Goal: Task Accomplishment & Management: Use online tool/utility

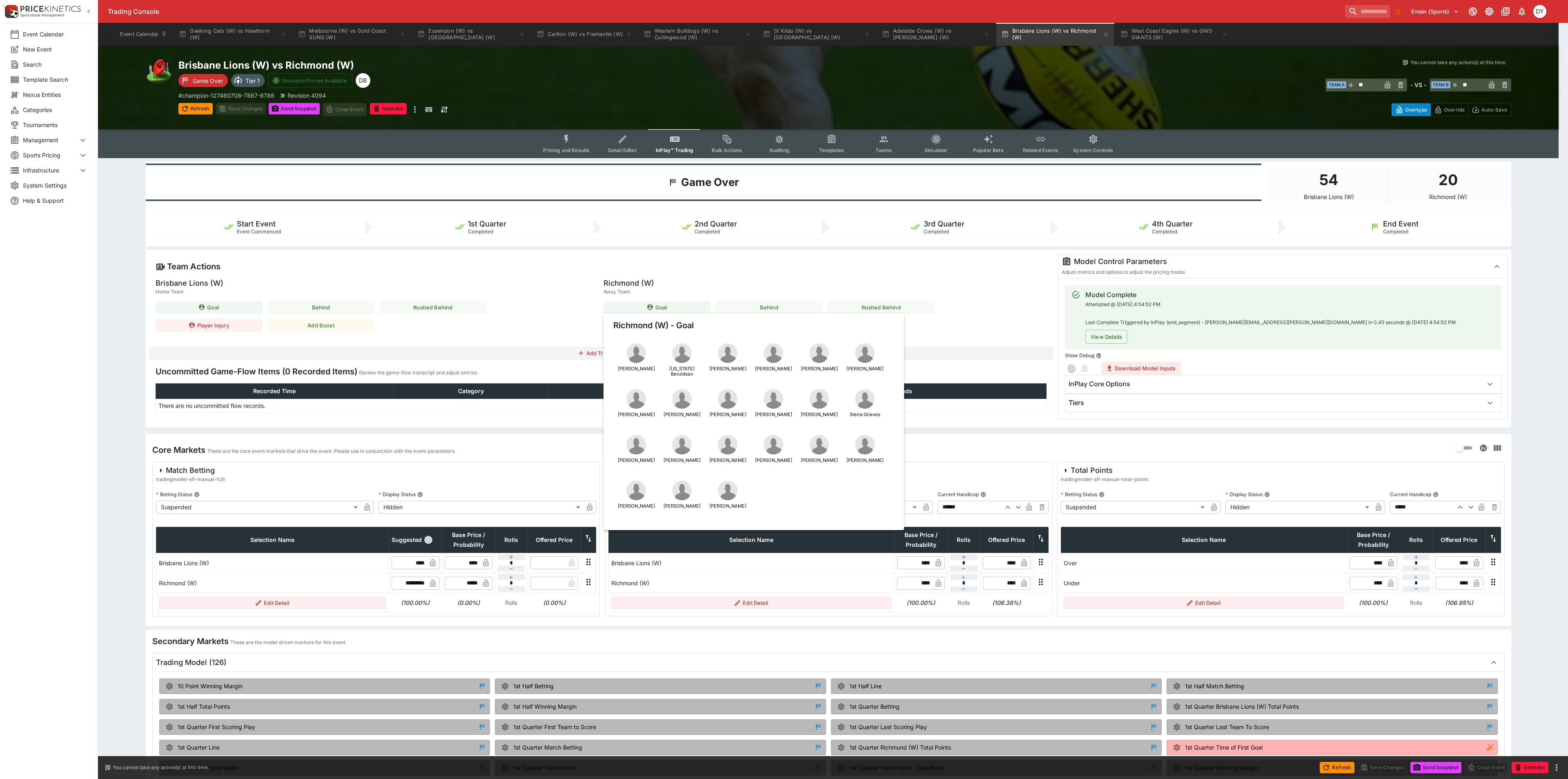
click at [572, 135] on div at bounding box center [784, 389] width 1568 height 779
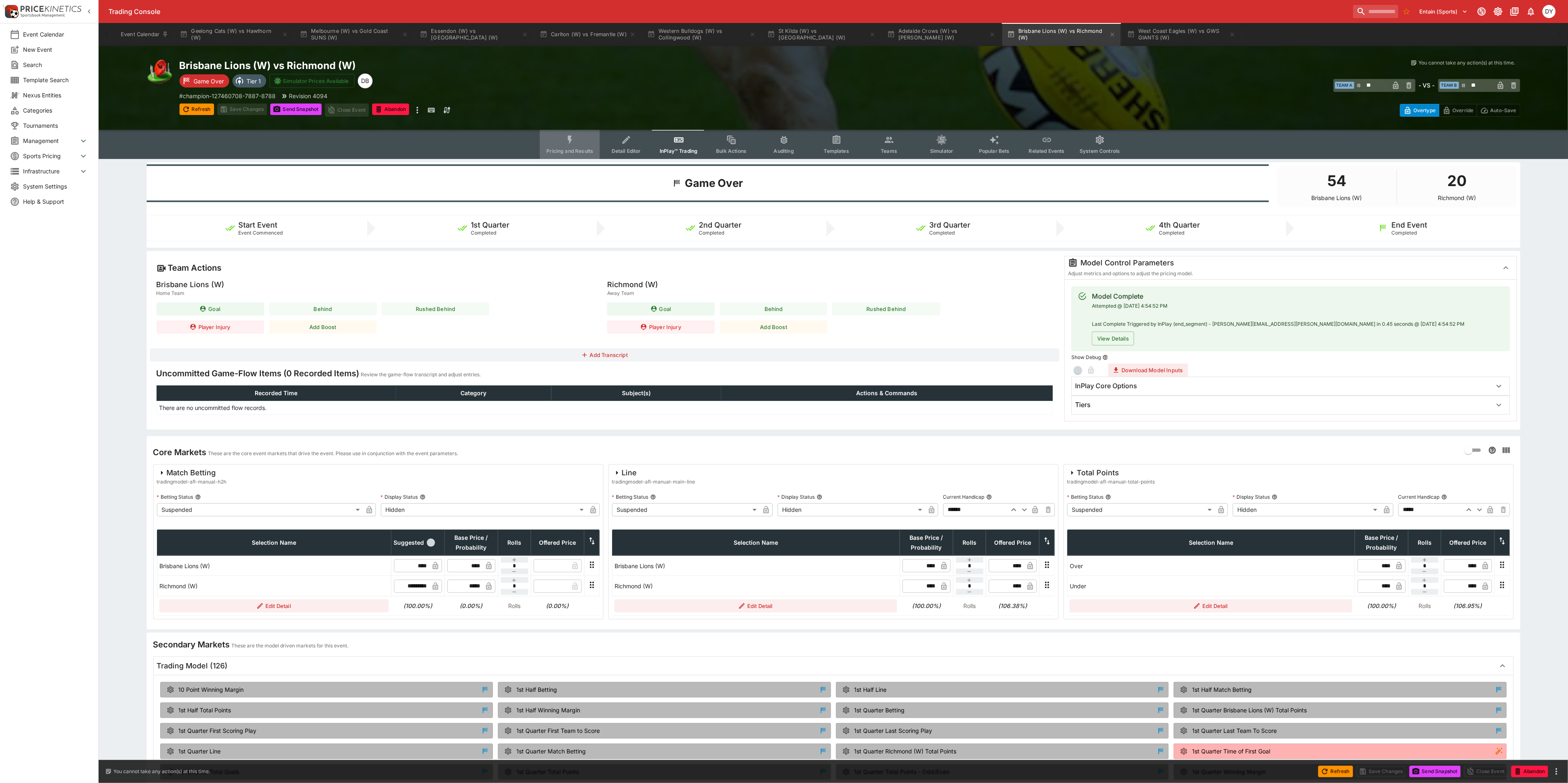
click at [579, 137] on button "Pricing and Results" at bounding box center [569, 144] width 60 height 29
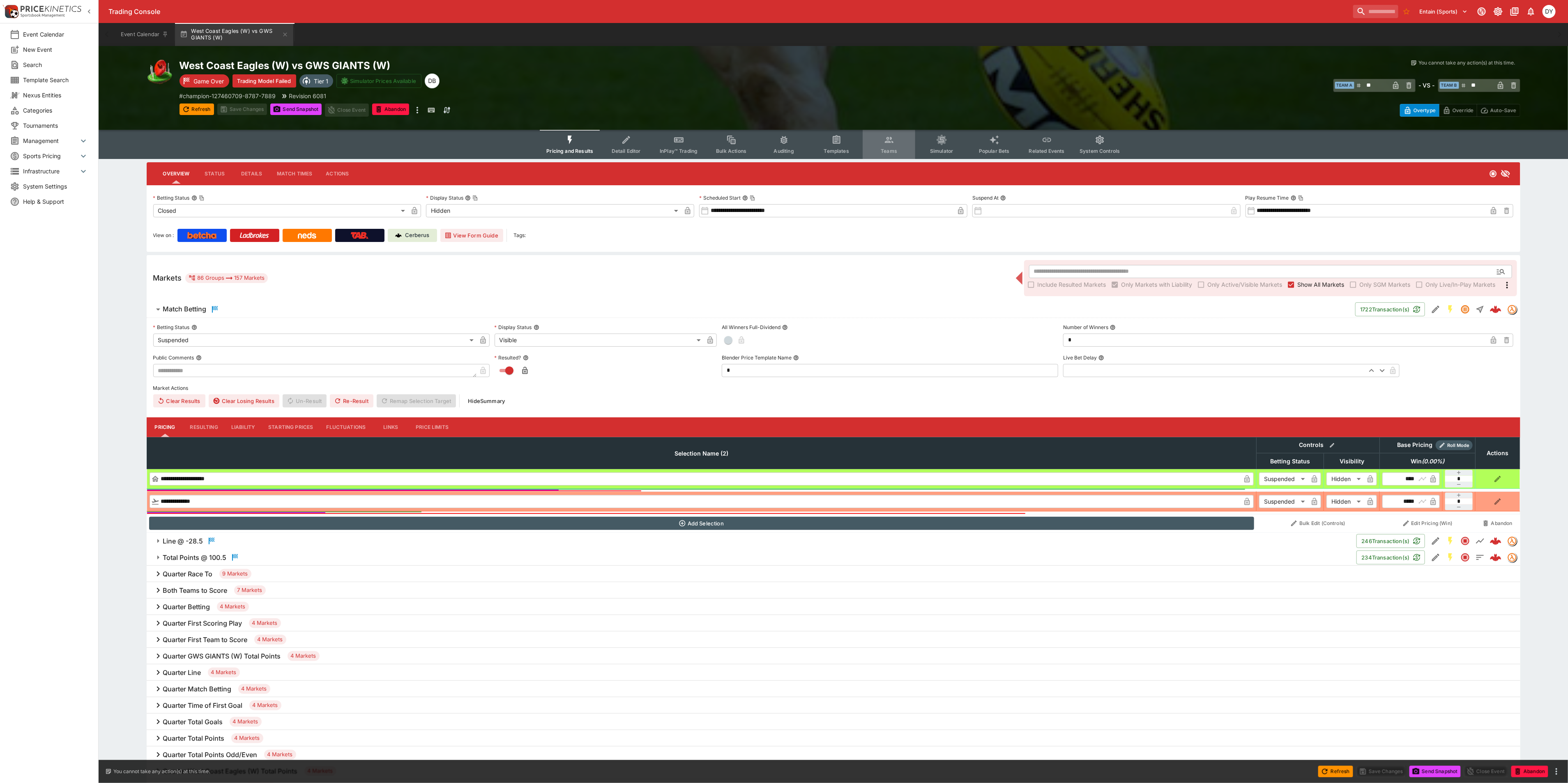
click at [891, 141] on icon "Event type filters" at bounding box center [889, 140] width 11 height 11
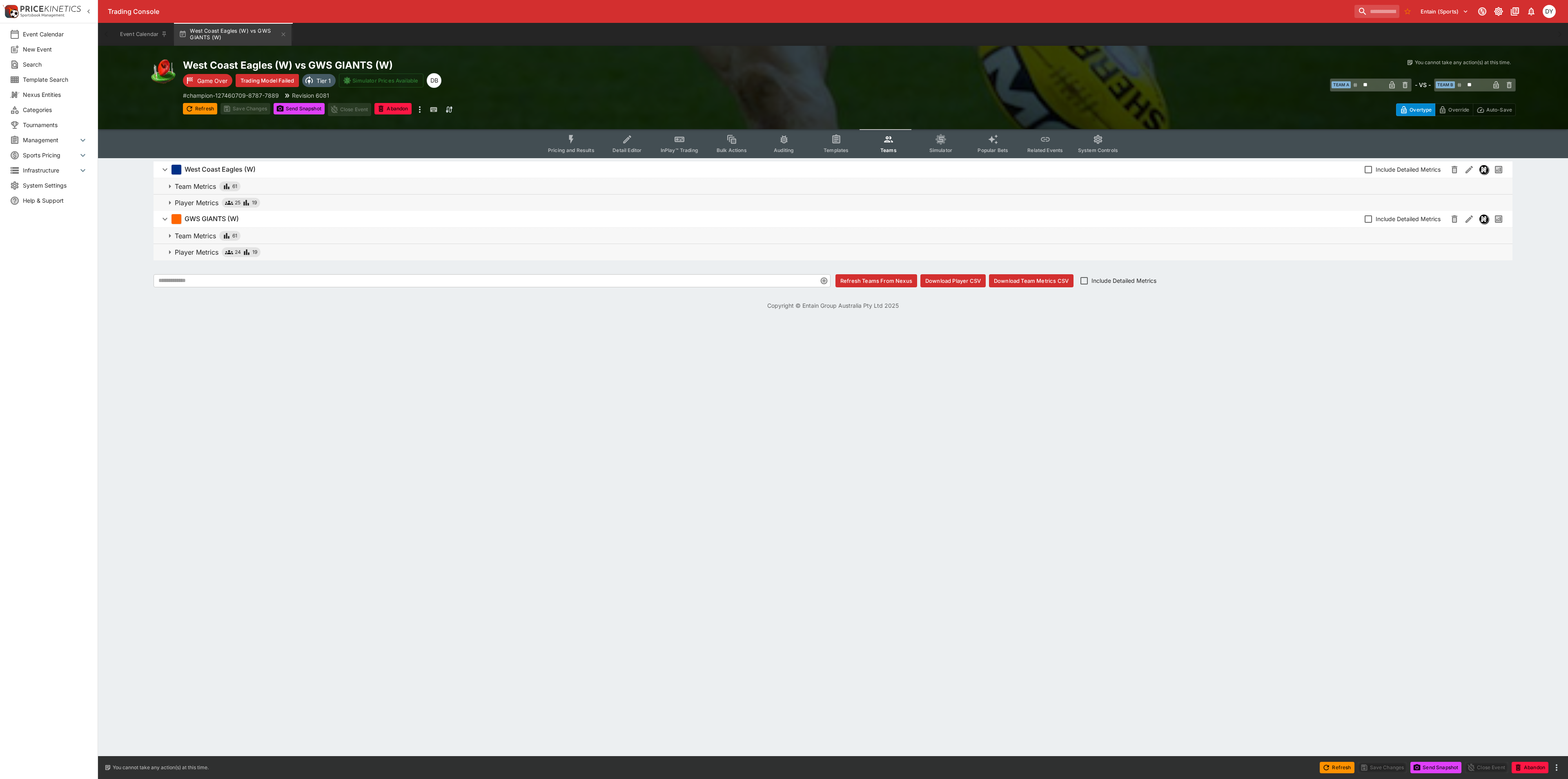
click at [205, 199] on p "Player Metrics" at bounding box center [197, 202] width 44 height 10
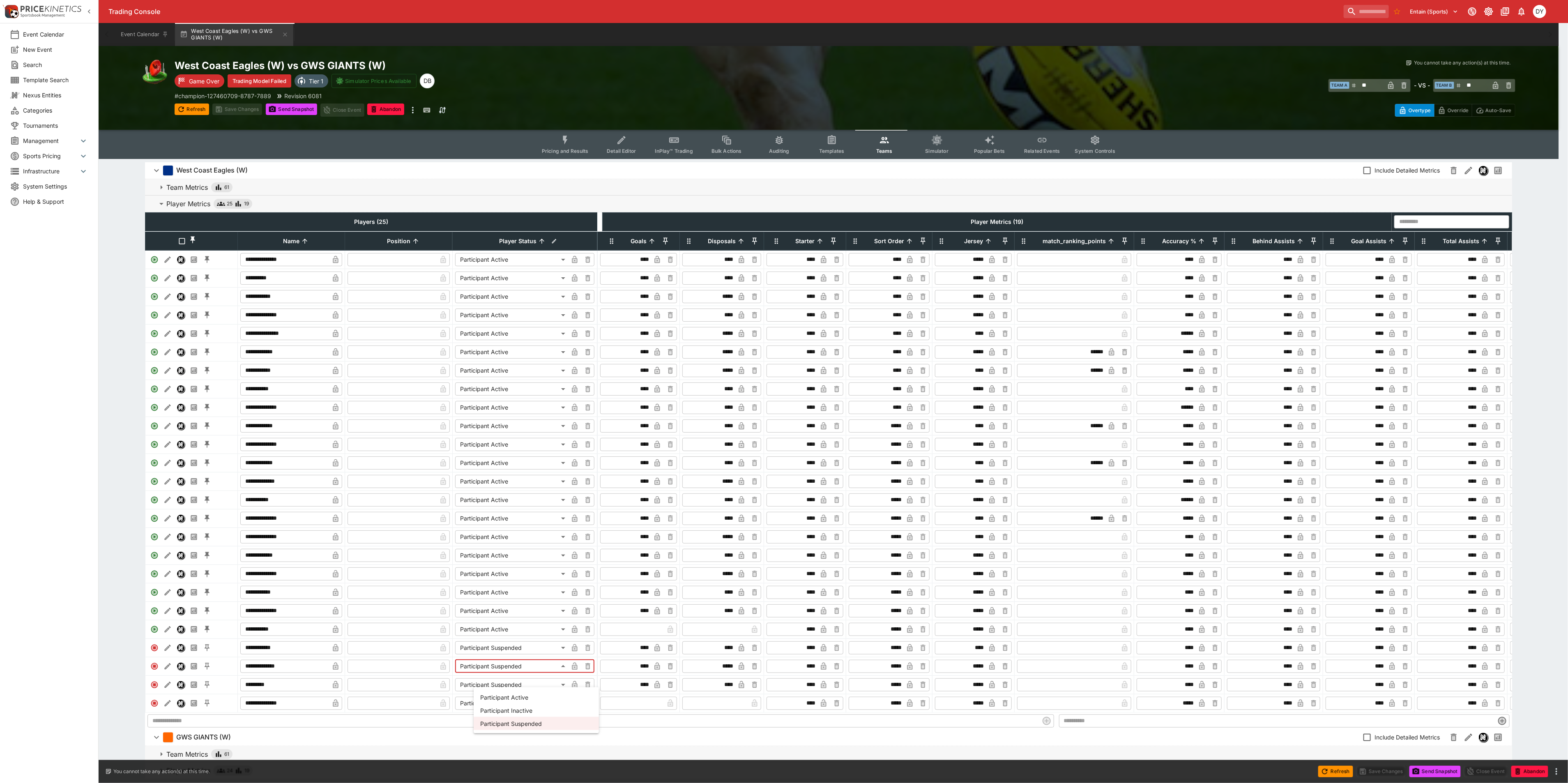
click at [523, 678] on body "**********" at bounding box center [784, 419] width 1568 height 838
click at [525, 706] on li "Participant Inactive" at bounding box center [536, 710] width 125 height 13
type input "**********"
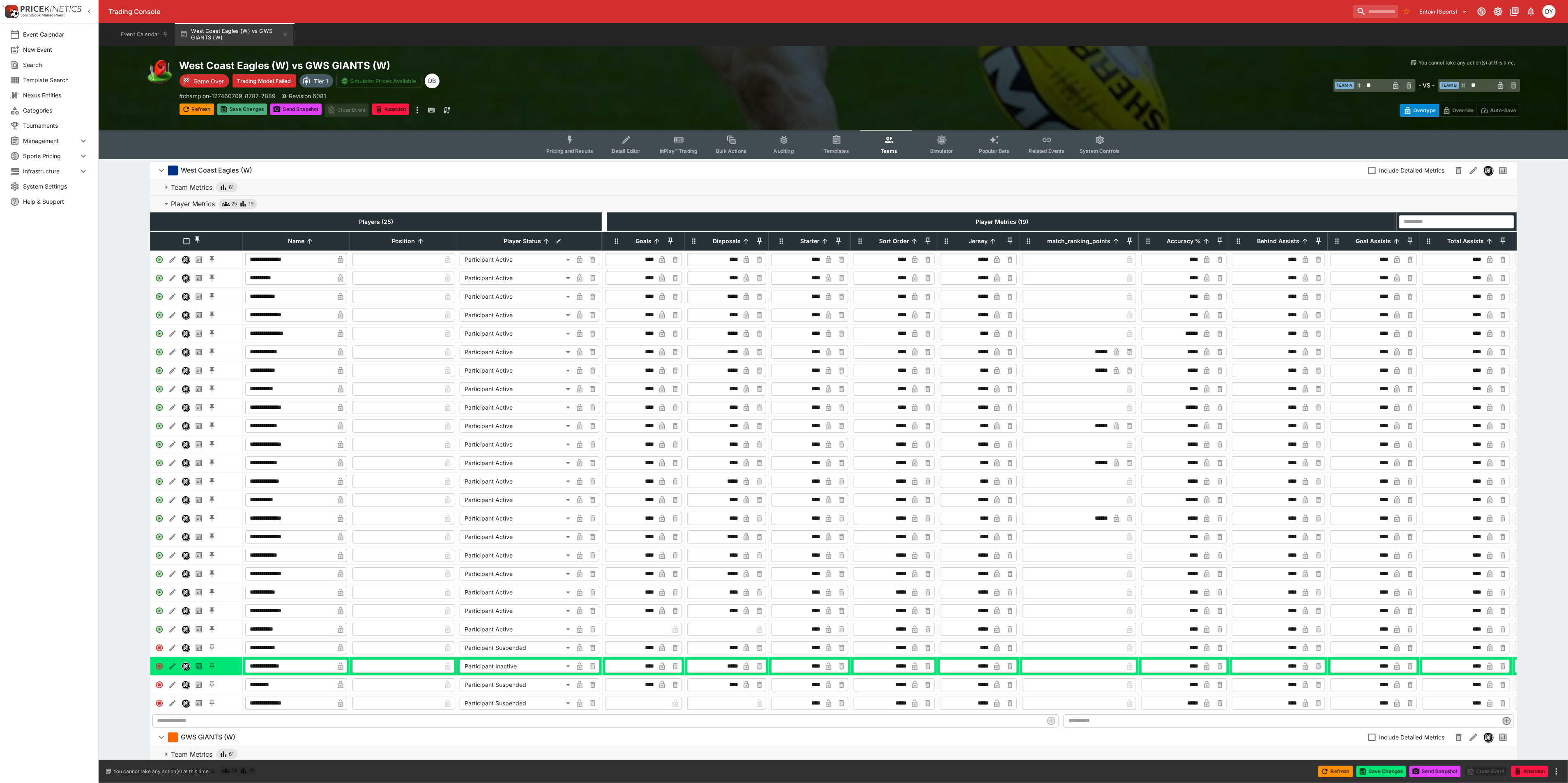
click at [251, 110] on button "Save Changes" at bounding box center [243, 109] width 50 height 12
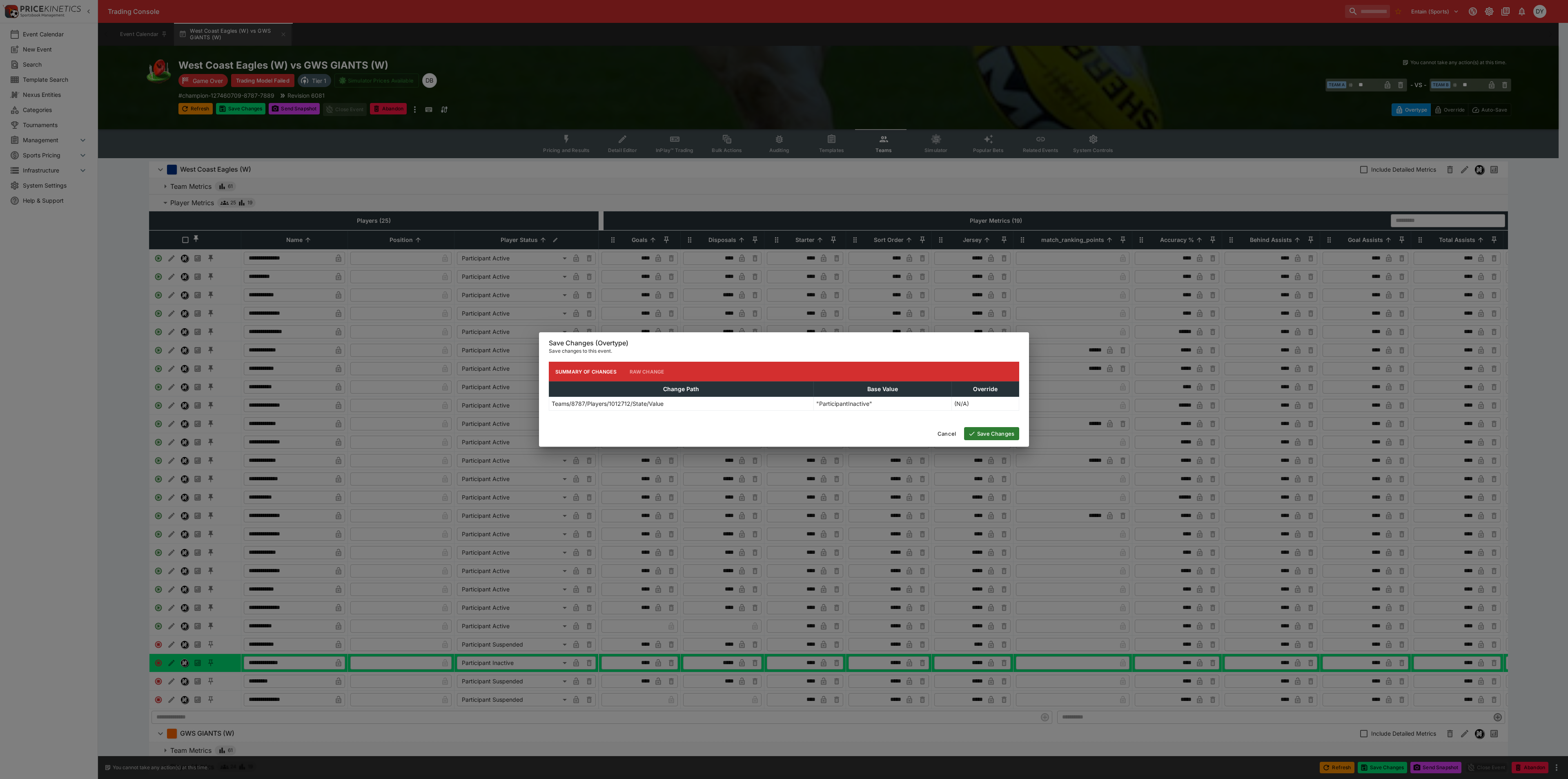
click at [989, 433] on button "Save Changes" at bounding box center [992, 434] width 56 height 13
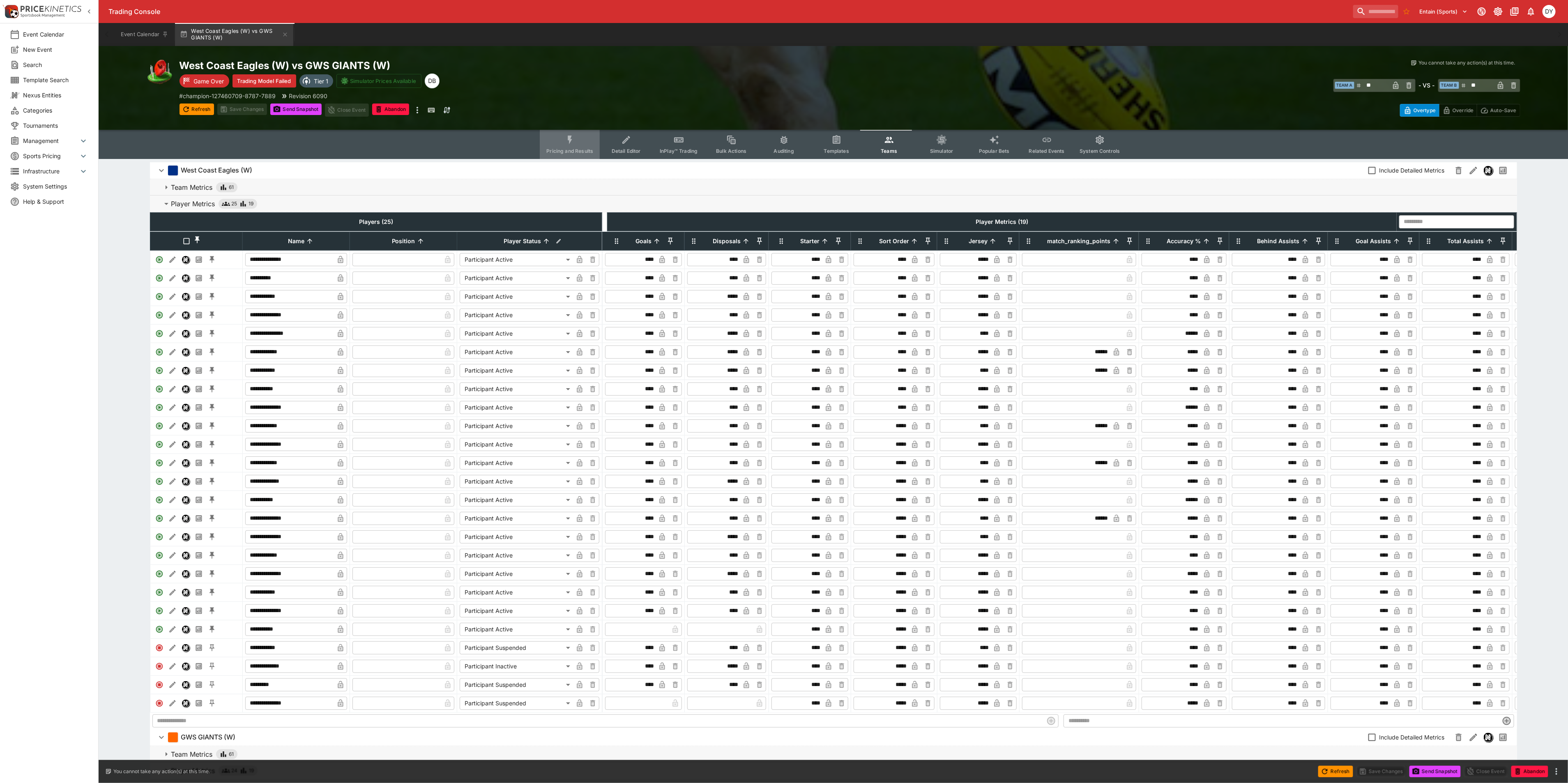
click at [568, 132] on button "Pricing and Results" at bounding box center [569, 144] width 60 height 29
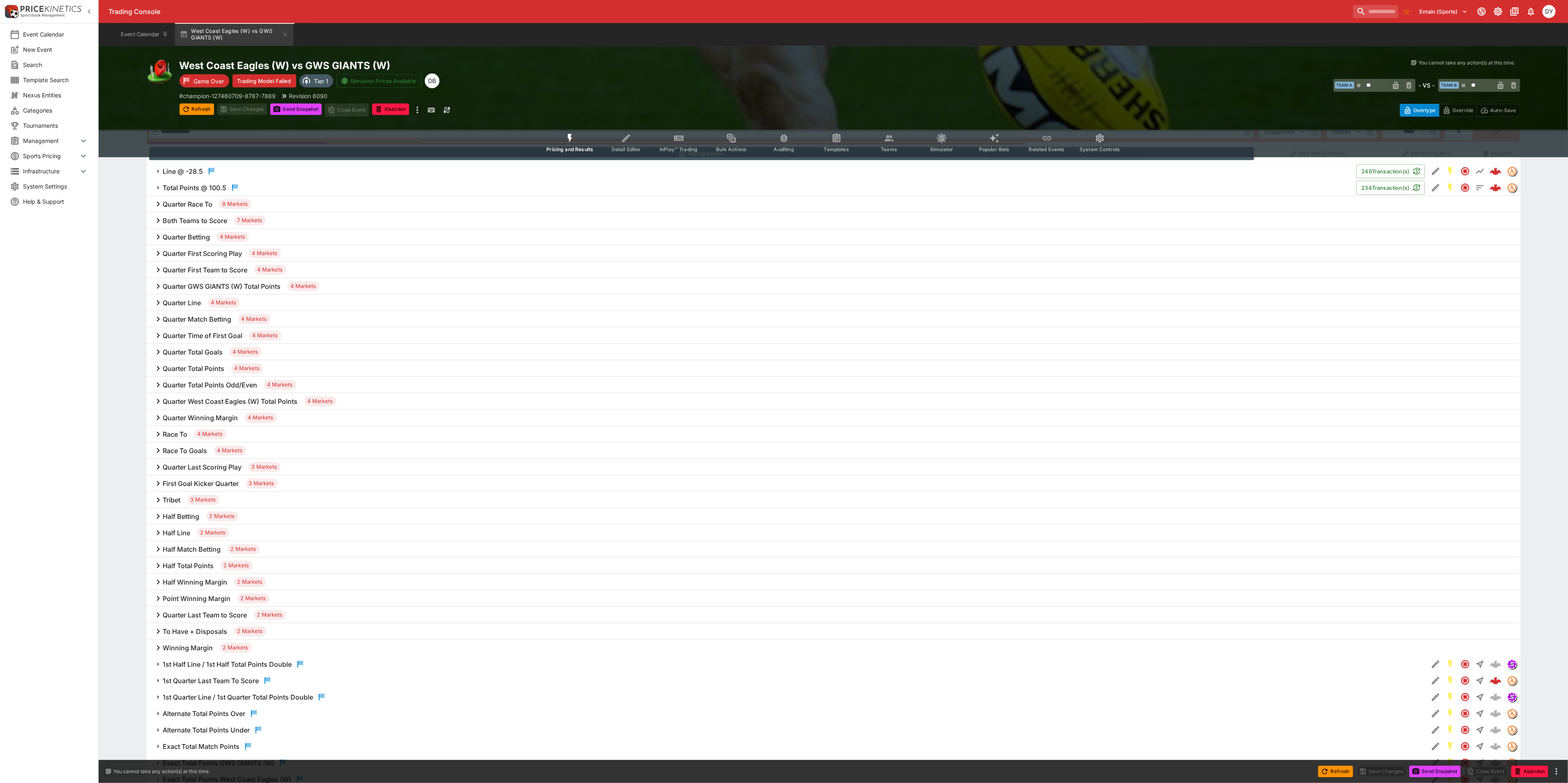
scroll to position [431, 0]
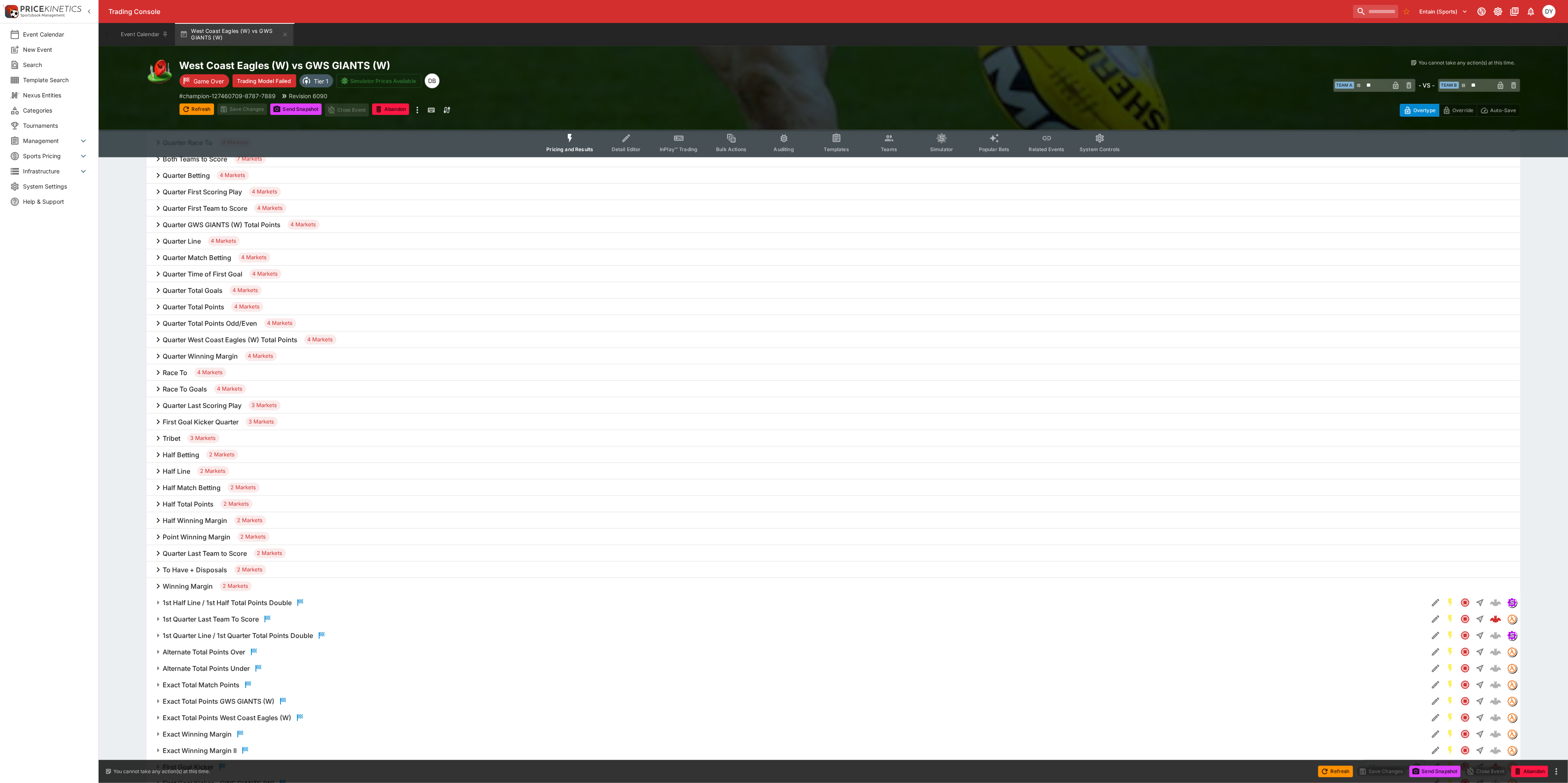
click at [207, 569] on h6 "To Have + Disposals" at bounding box center [195, 569] width 65 height 9
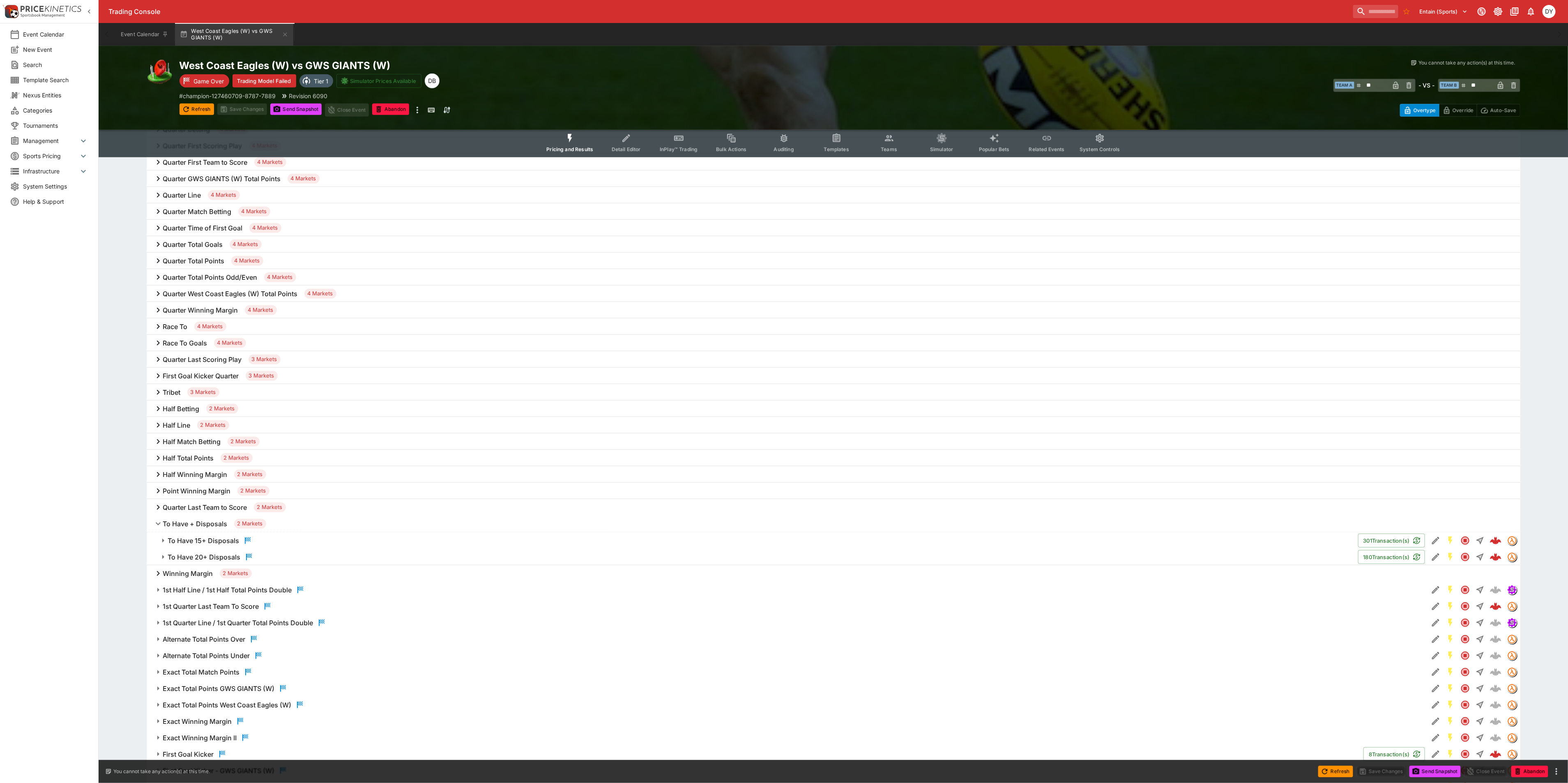
scroll to position [555, 0]
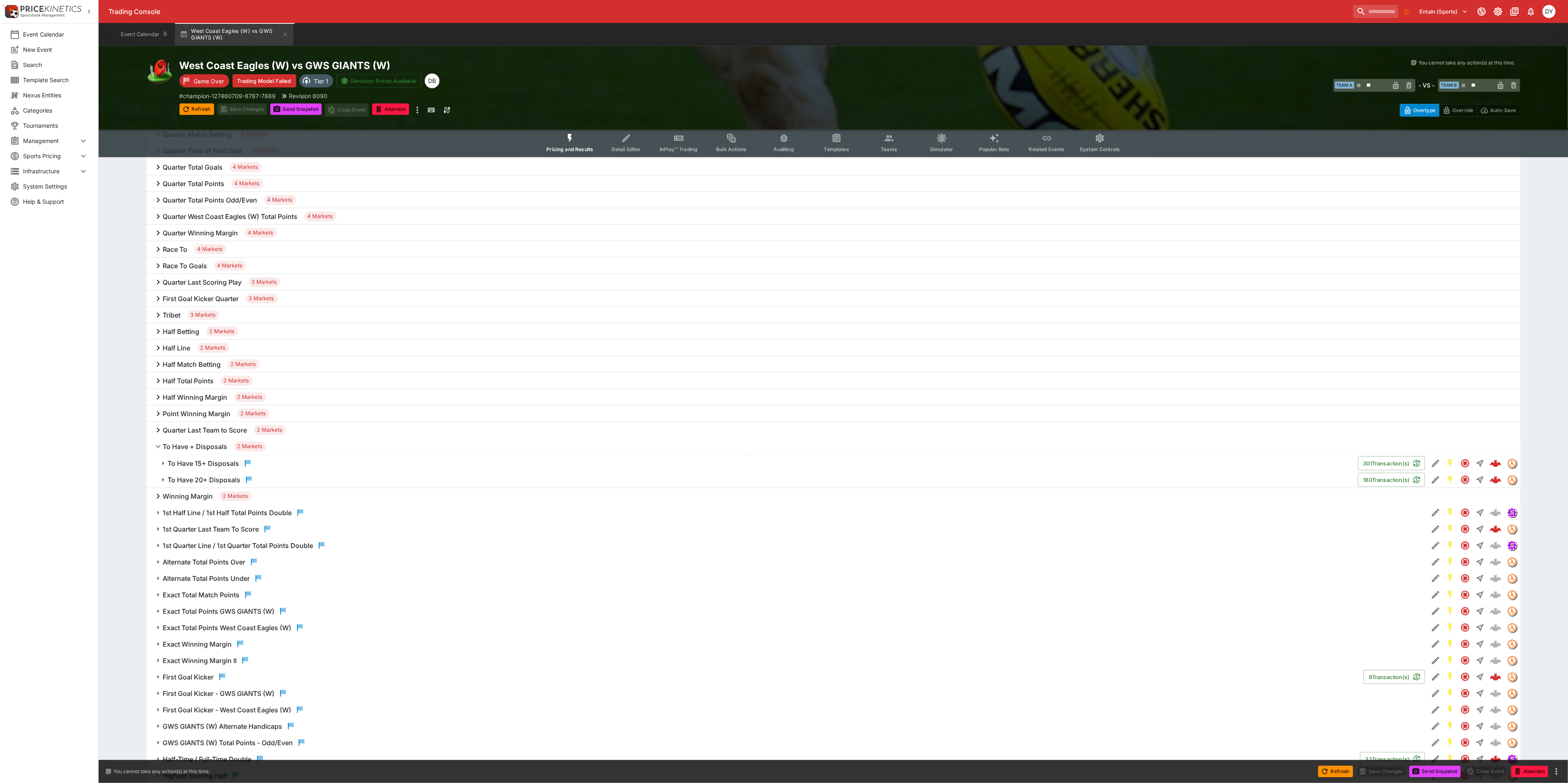
click at [223, 477] on h6 "To Have 20+ Disposals" at bounding box center [203, 480] width 72 height 9
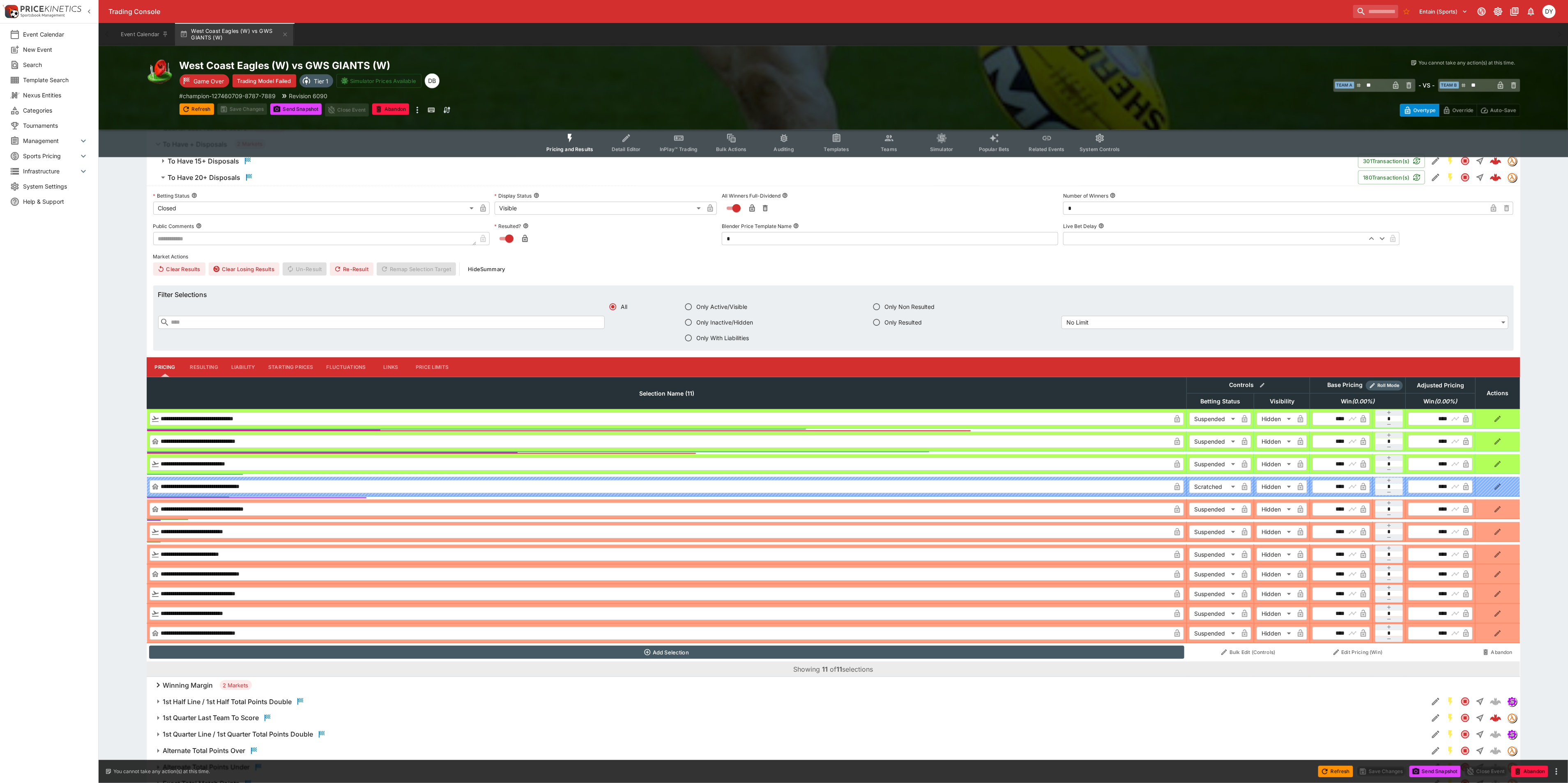
scroll to position [862, 0]
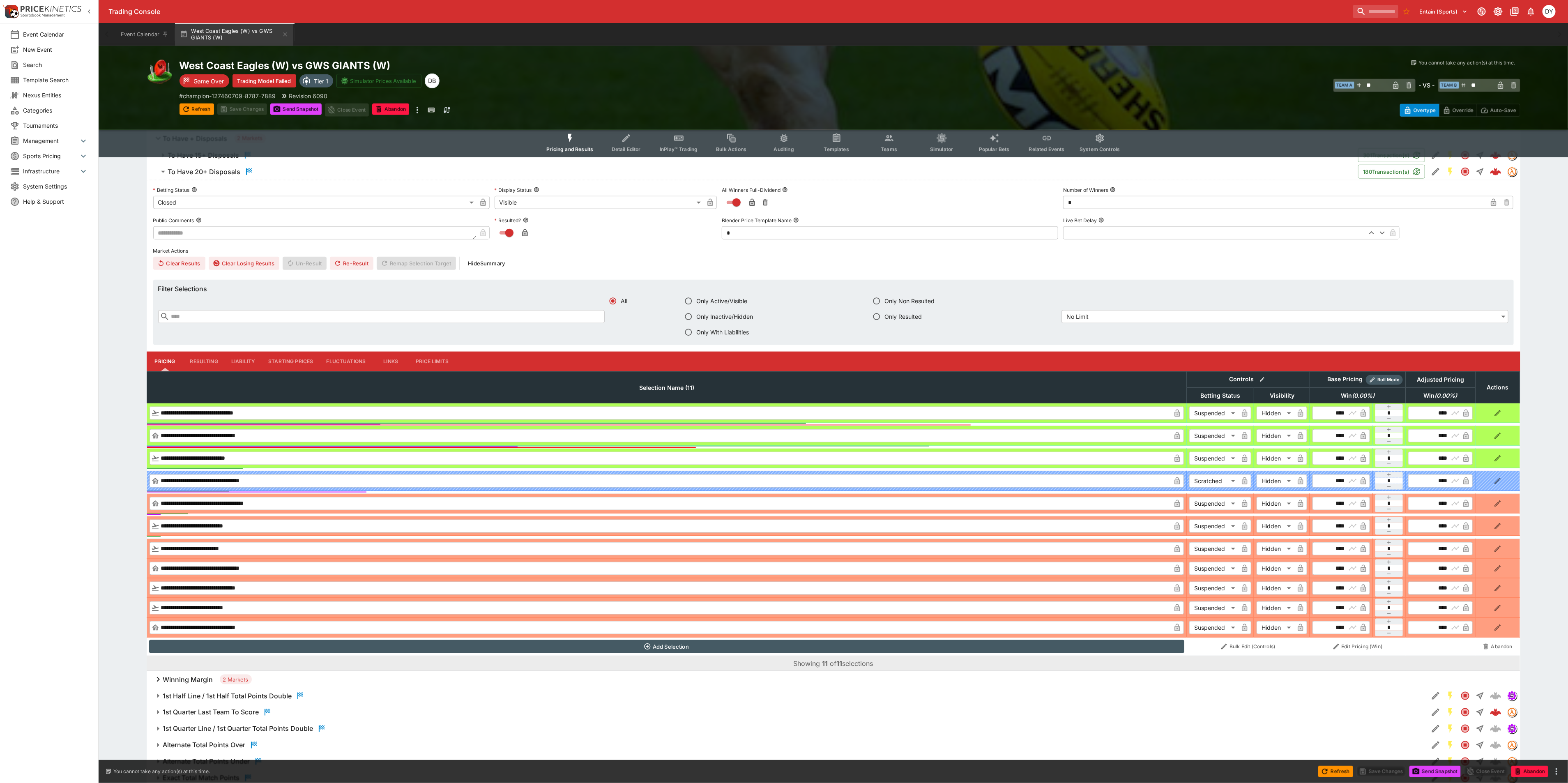
click at [207, 357] on button "Resulting" at bounding box center [204, 361] width 41 height 19
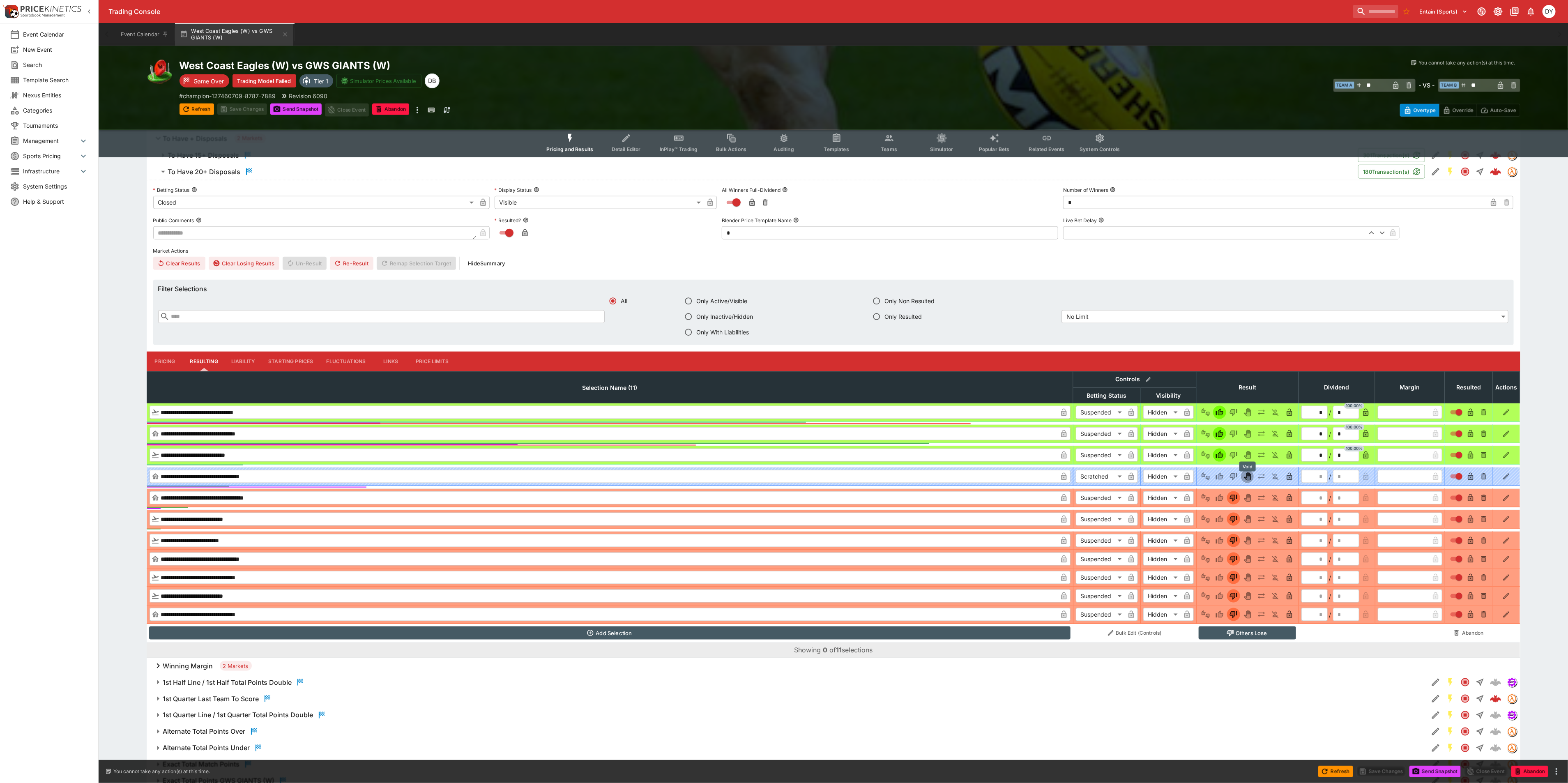
click at [1249, 476] on icon "Void" at bounding box center [1247, 476] width 9 height 9
type input "*********"
type input "*"
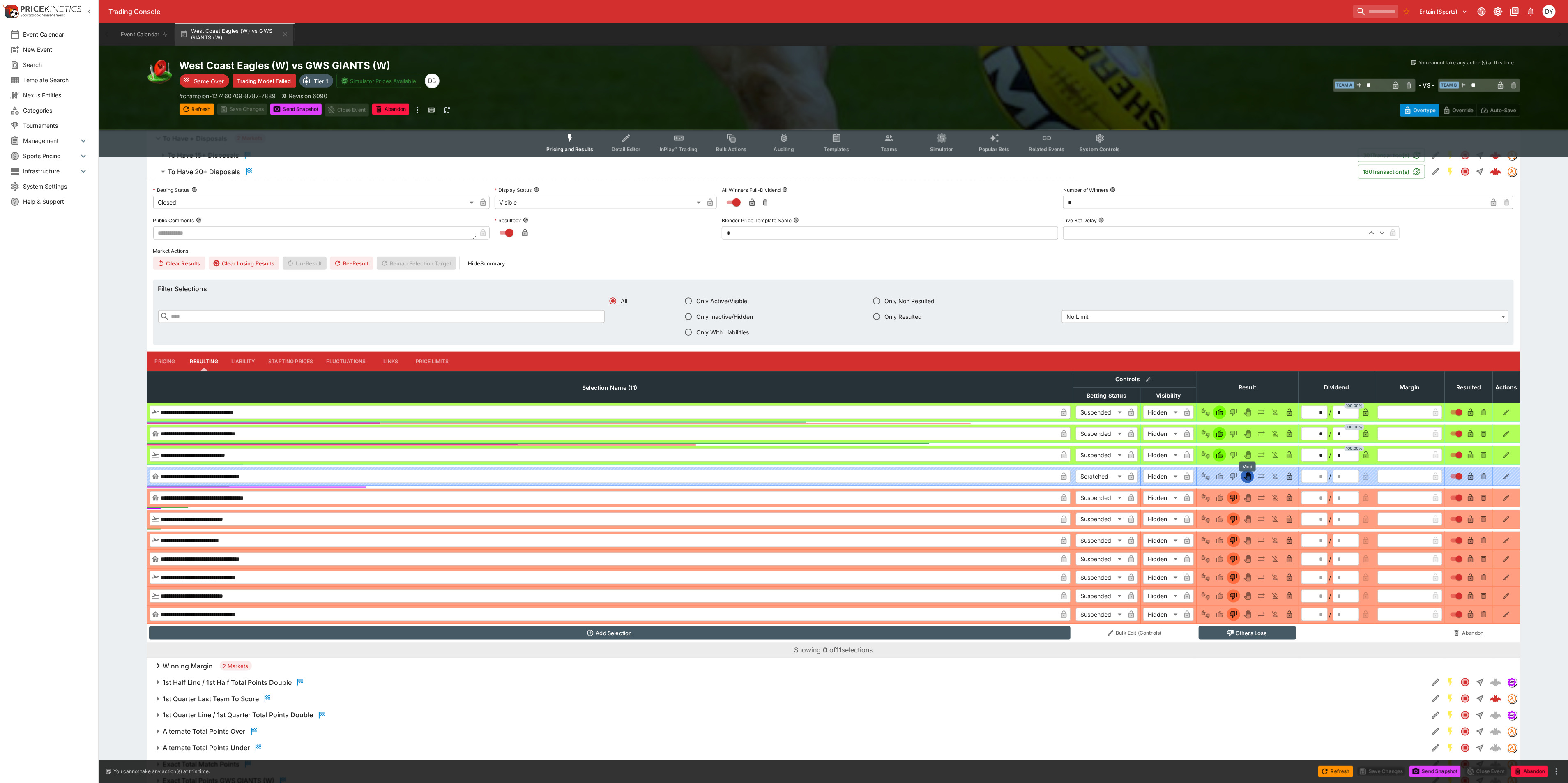
type input "*"
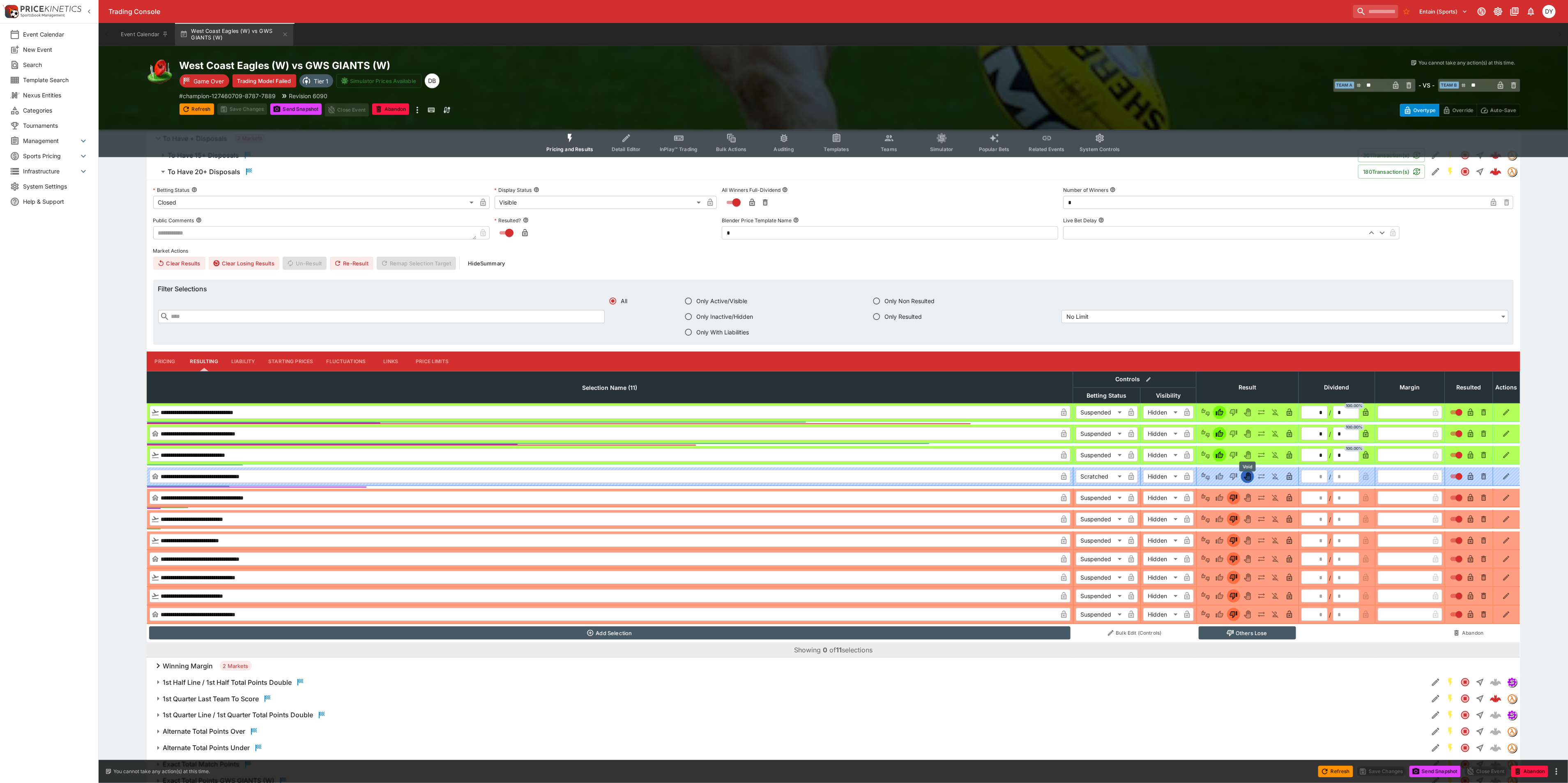
type input "*"
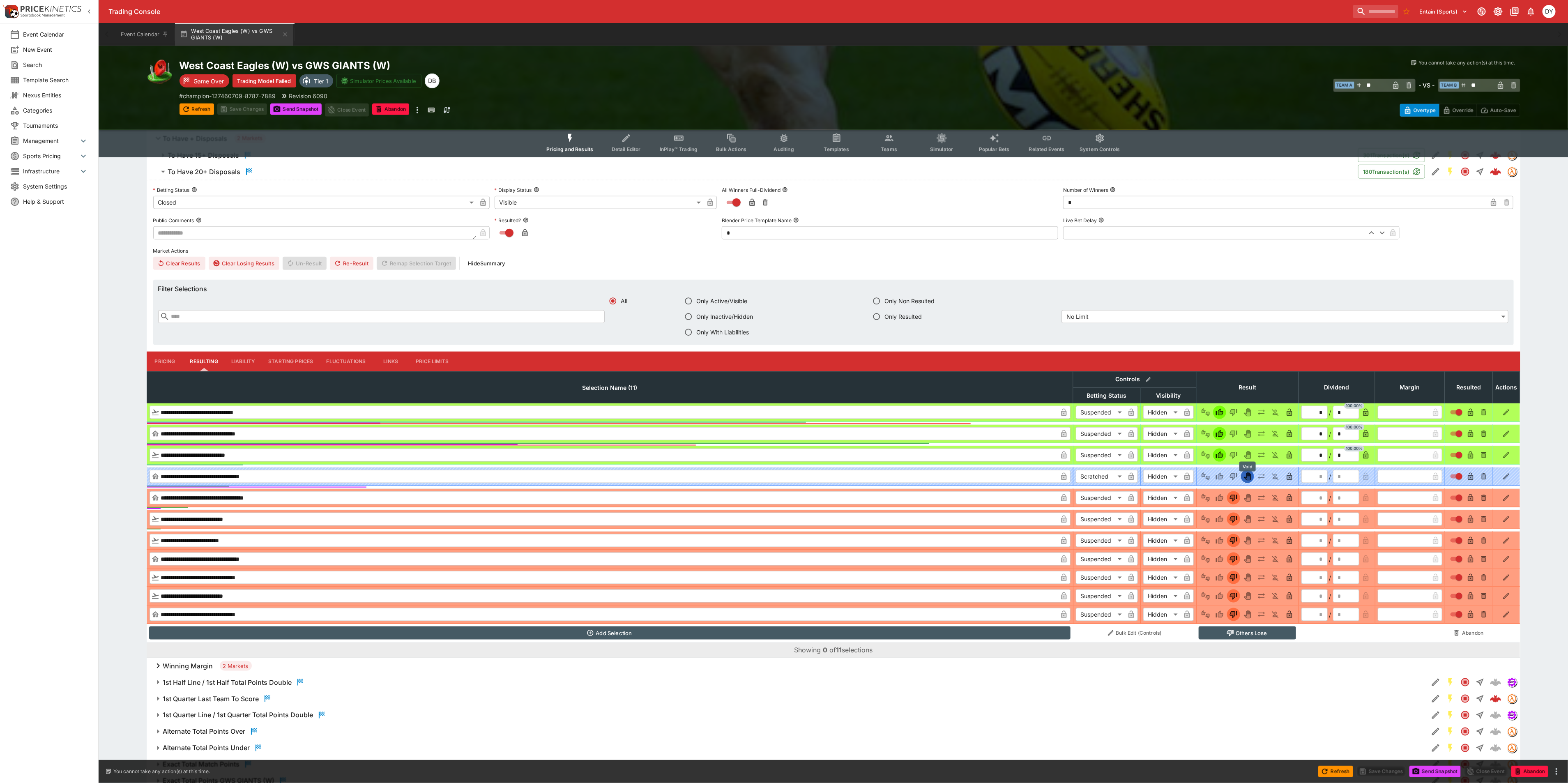
type input "*"
click at [355, 263] on button "Re-Result" at bounding box center [351, 264] width 43 height 13
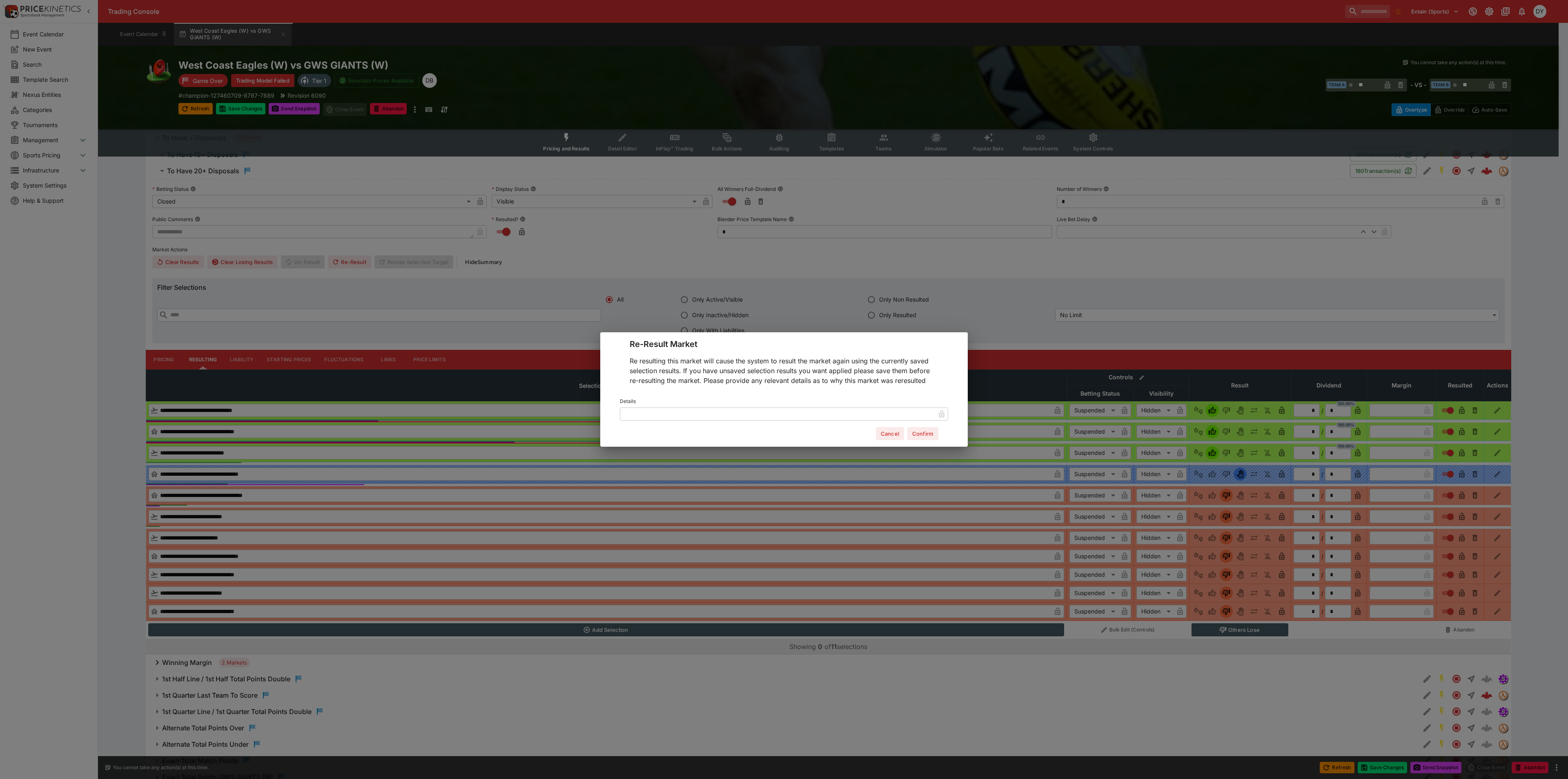
click at [667, 416] on input "text" at bounding box center [777, 414] width 315 height 13
type input "********"
click at [924, 434] on button "Confirm" at bounding box center [922, 434] width 31 height 13
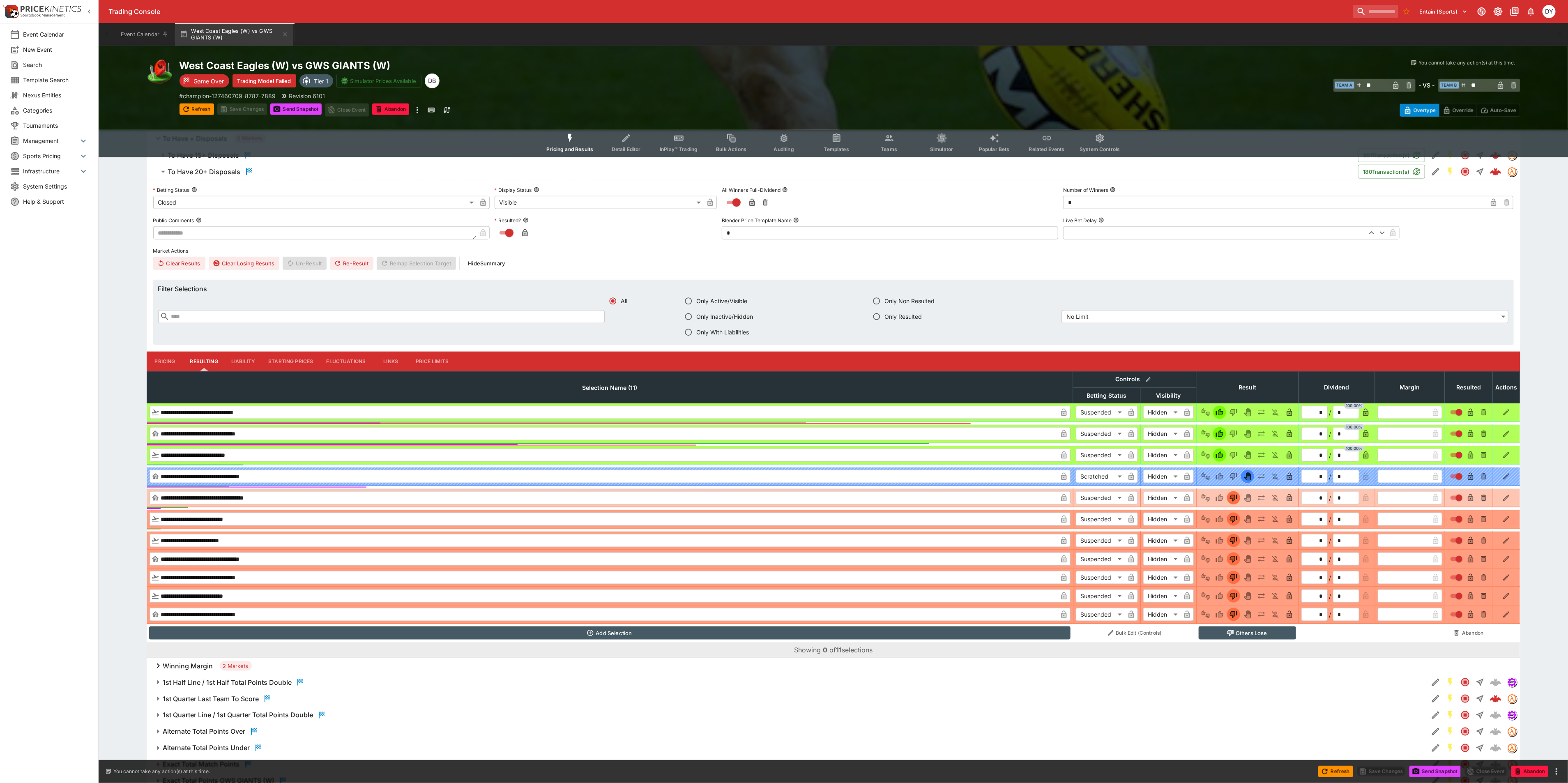
type input "*********"
click at [1247, 479] on icon "Void" at bounding box center [1246, 476] width 7 height 9
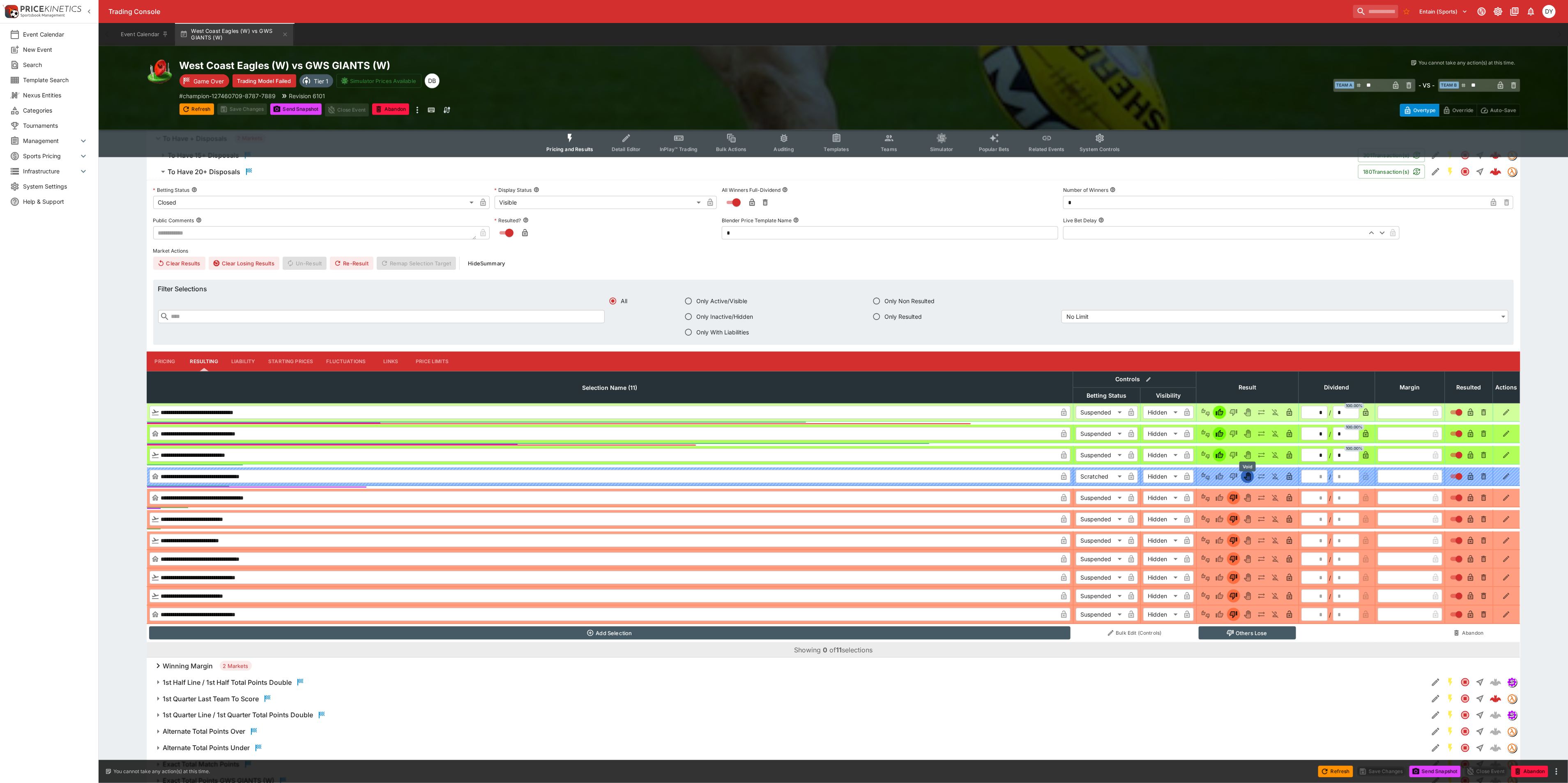
type input "*********"
type input "*"
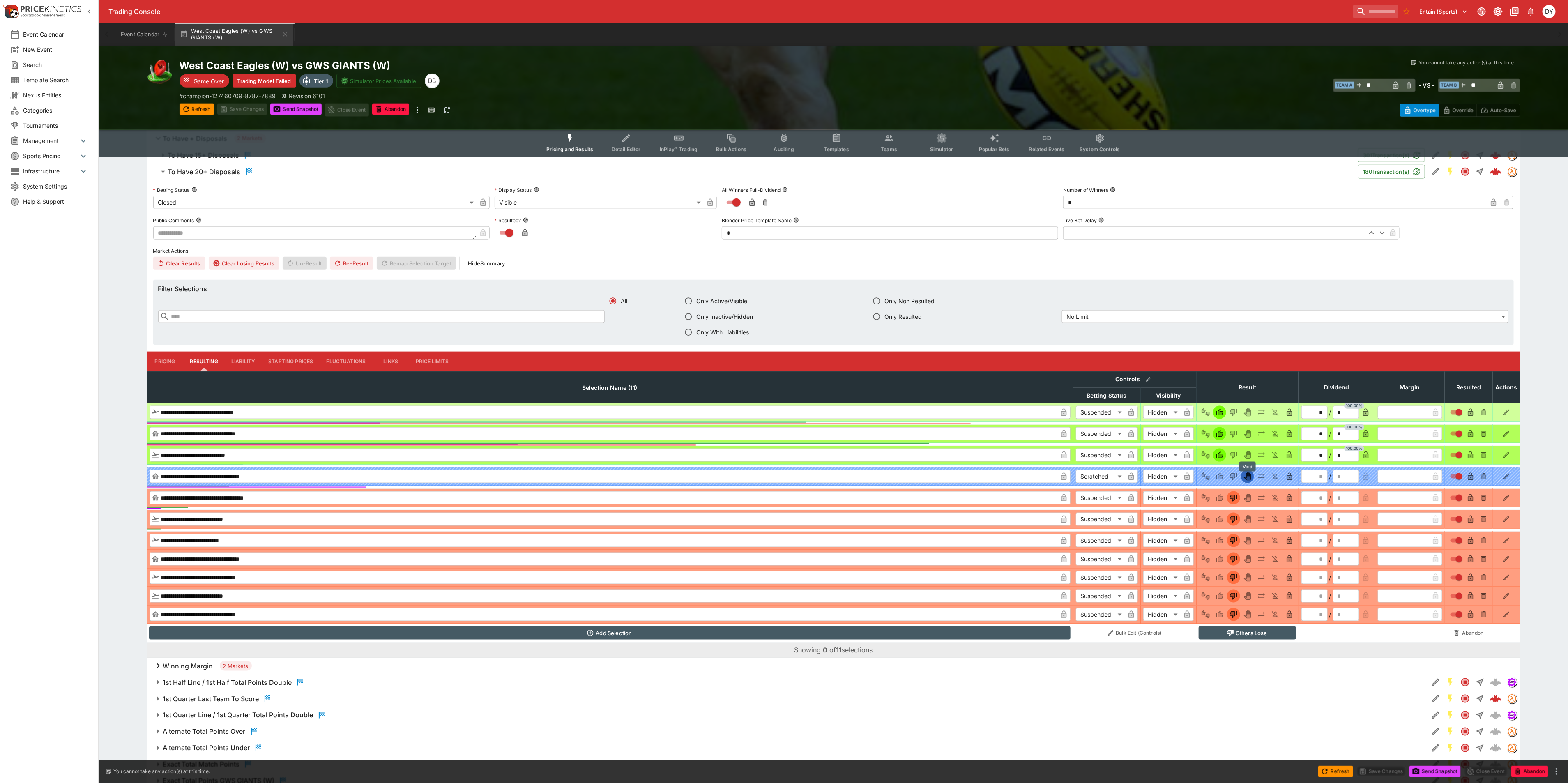
type input "*"
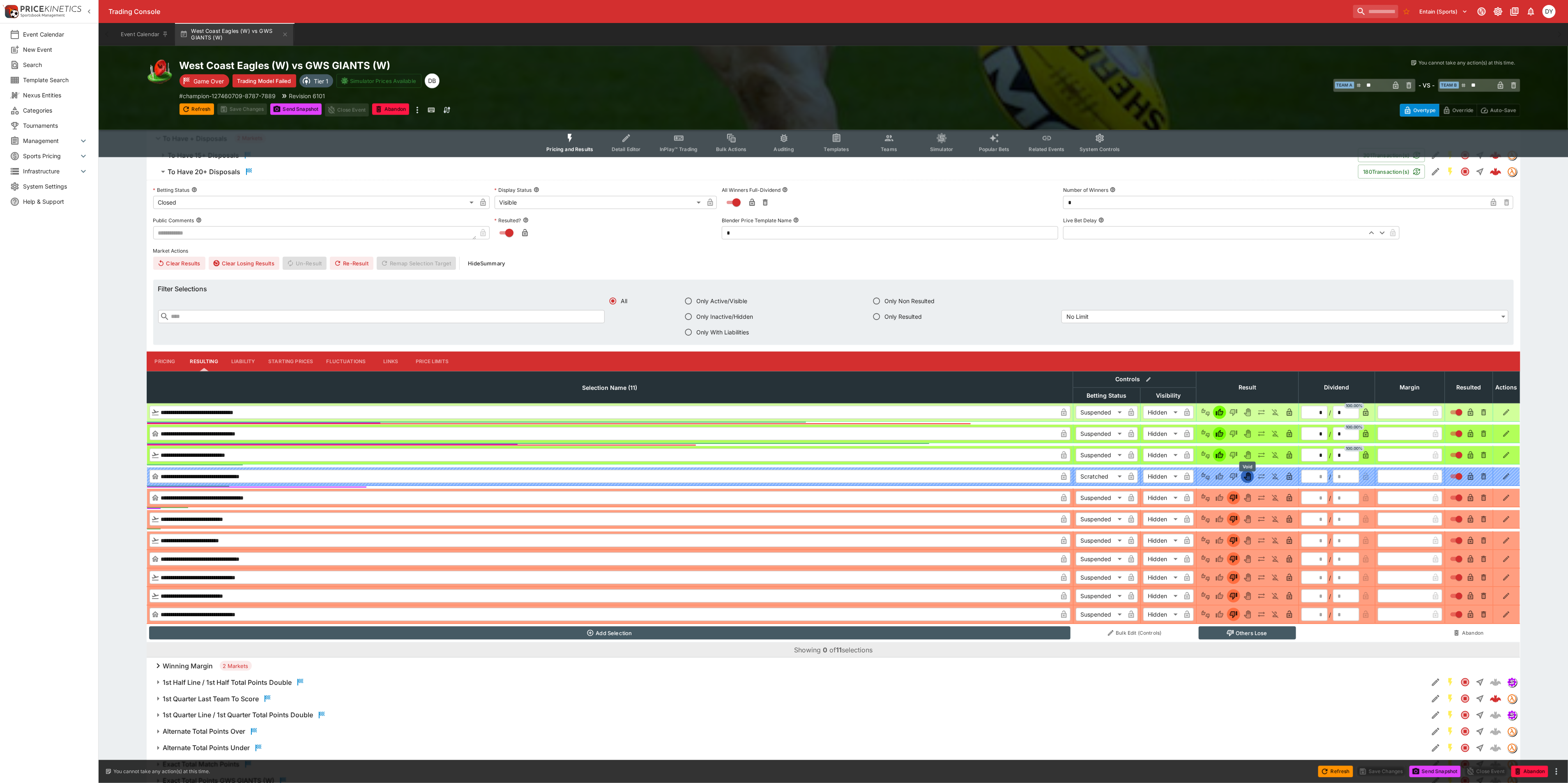
type input "*"
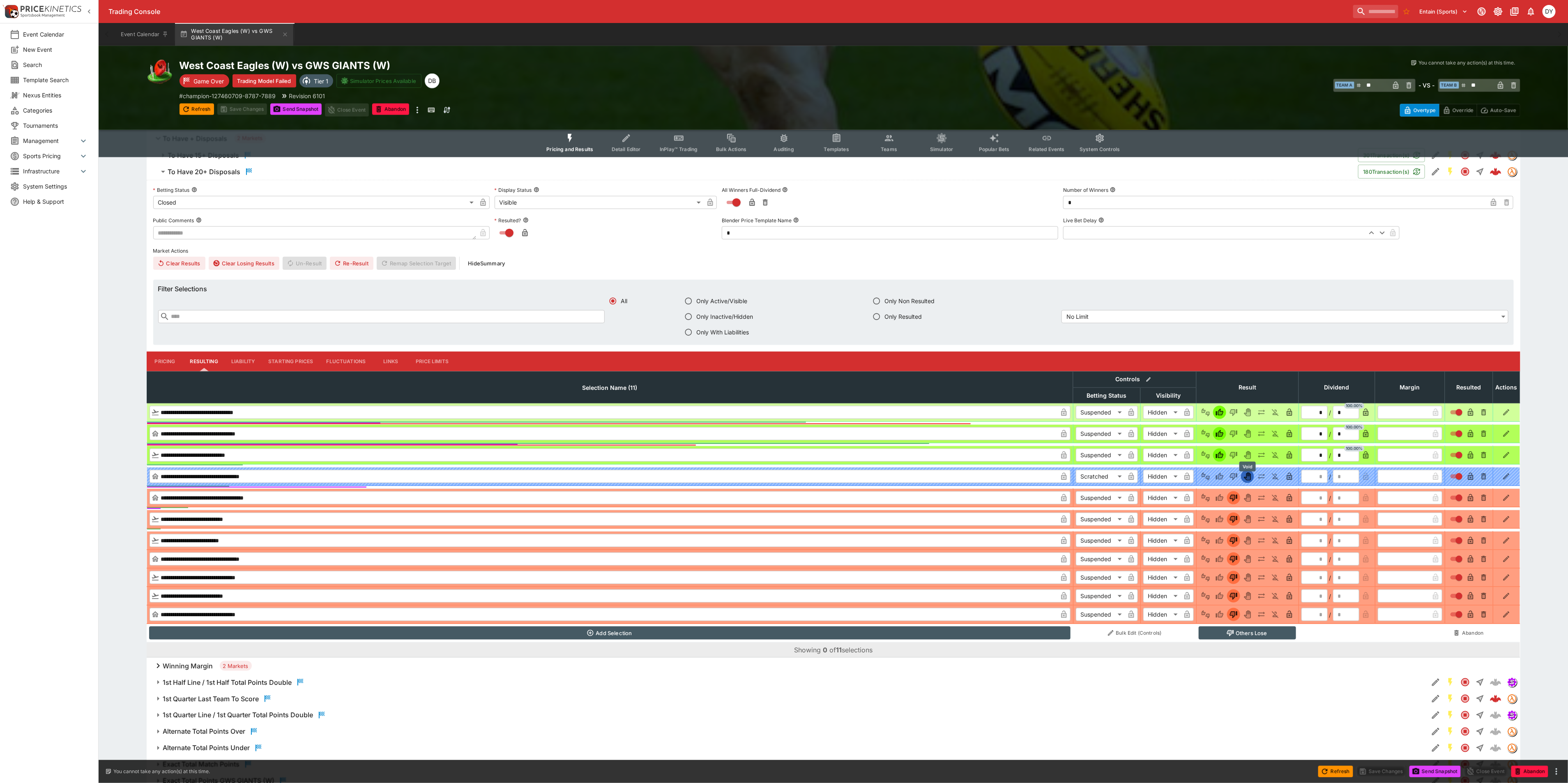
type input "*"
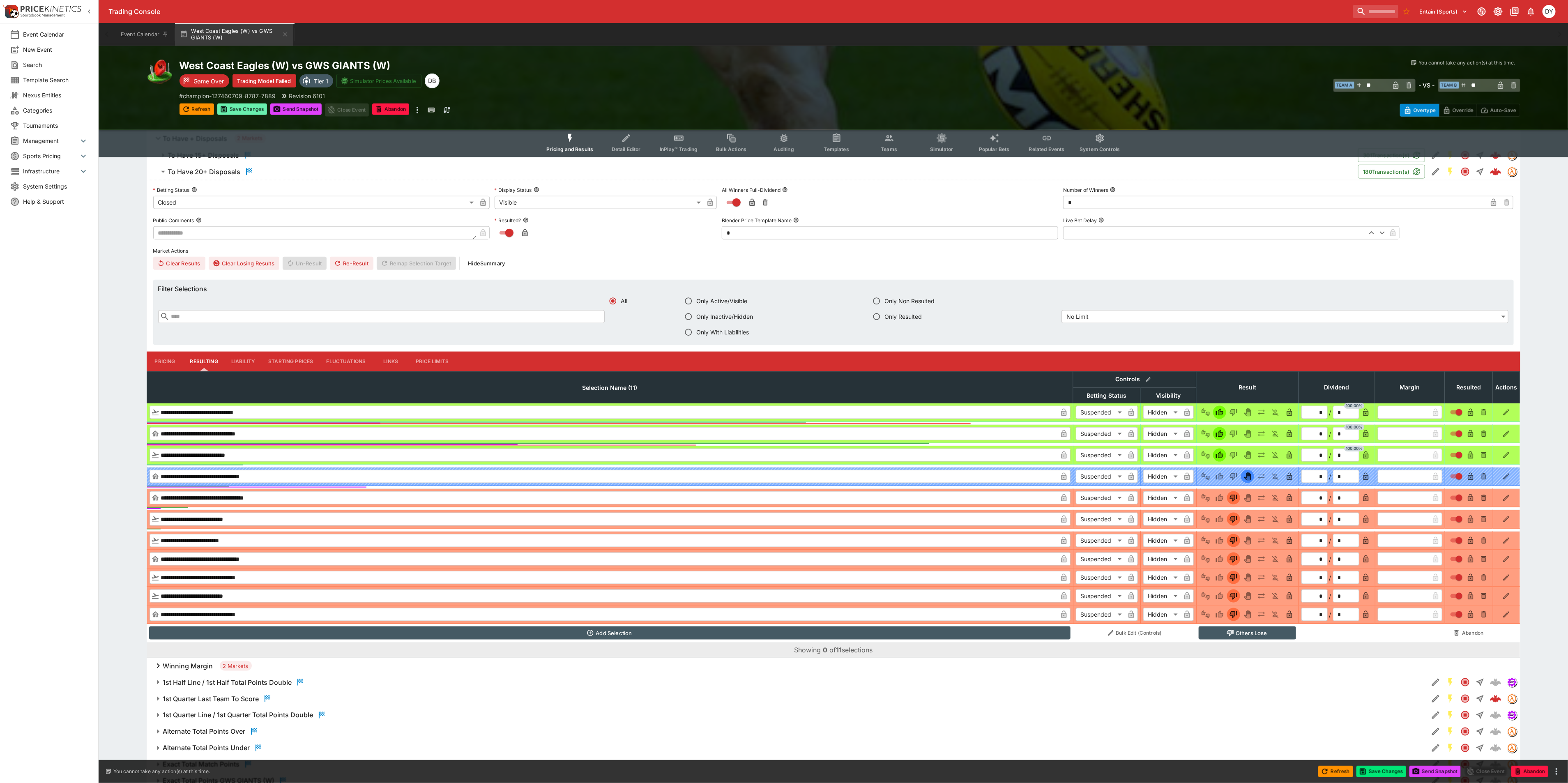
click at [248, 105] on button "Save Changes" at bounding box center [243, 109] width 50 height 12
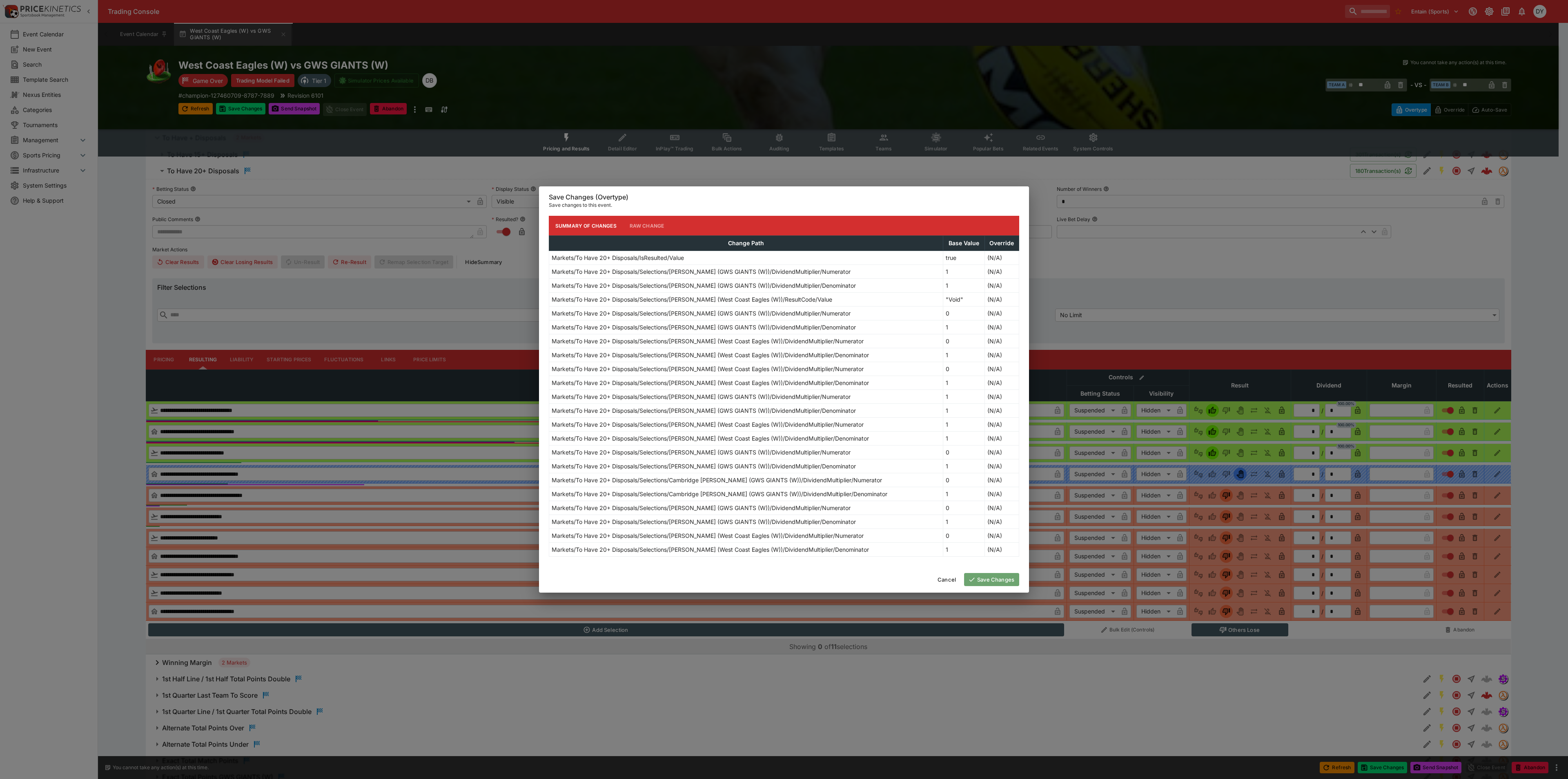
click at [994, 583] on button "Save Changes" at bounding box center [992, 580] width 56 height 13
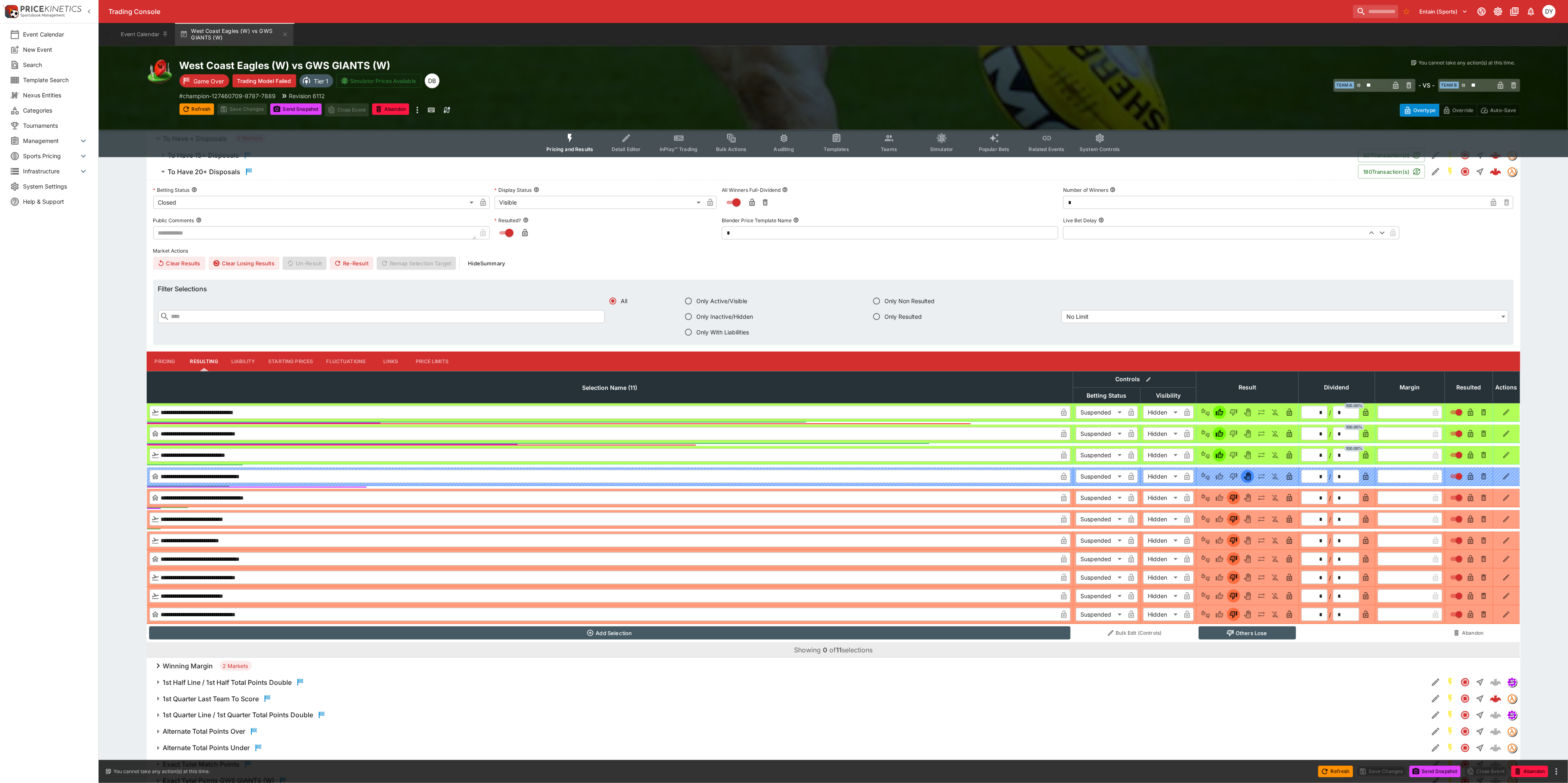
type input "*********"
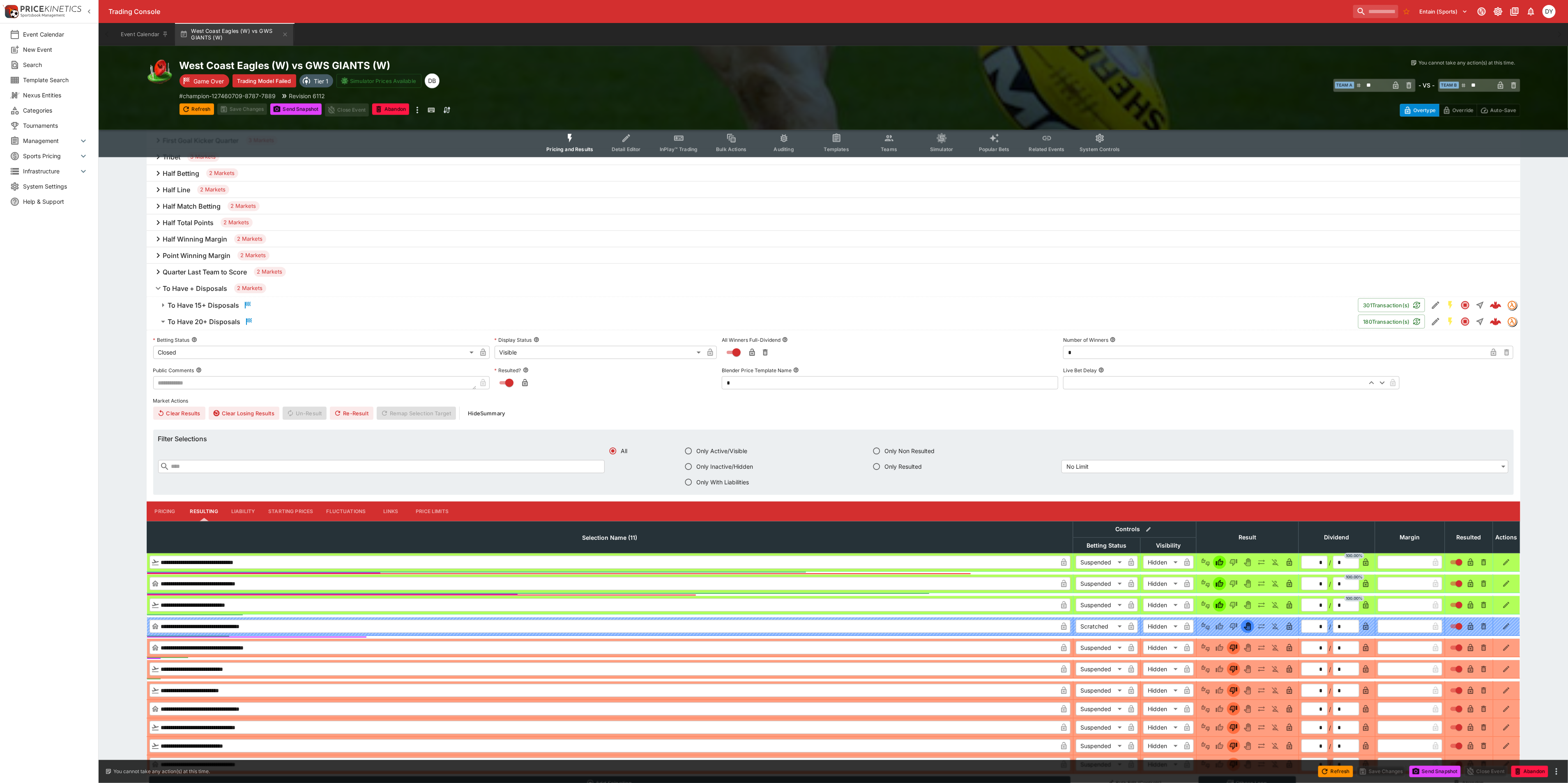
scroll to position [678, 0]
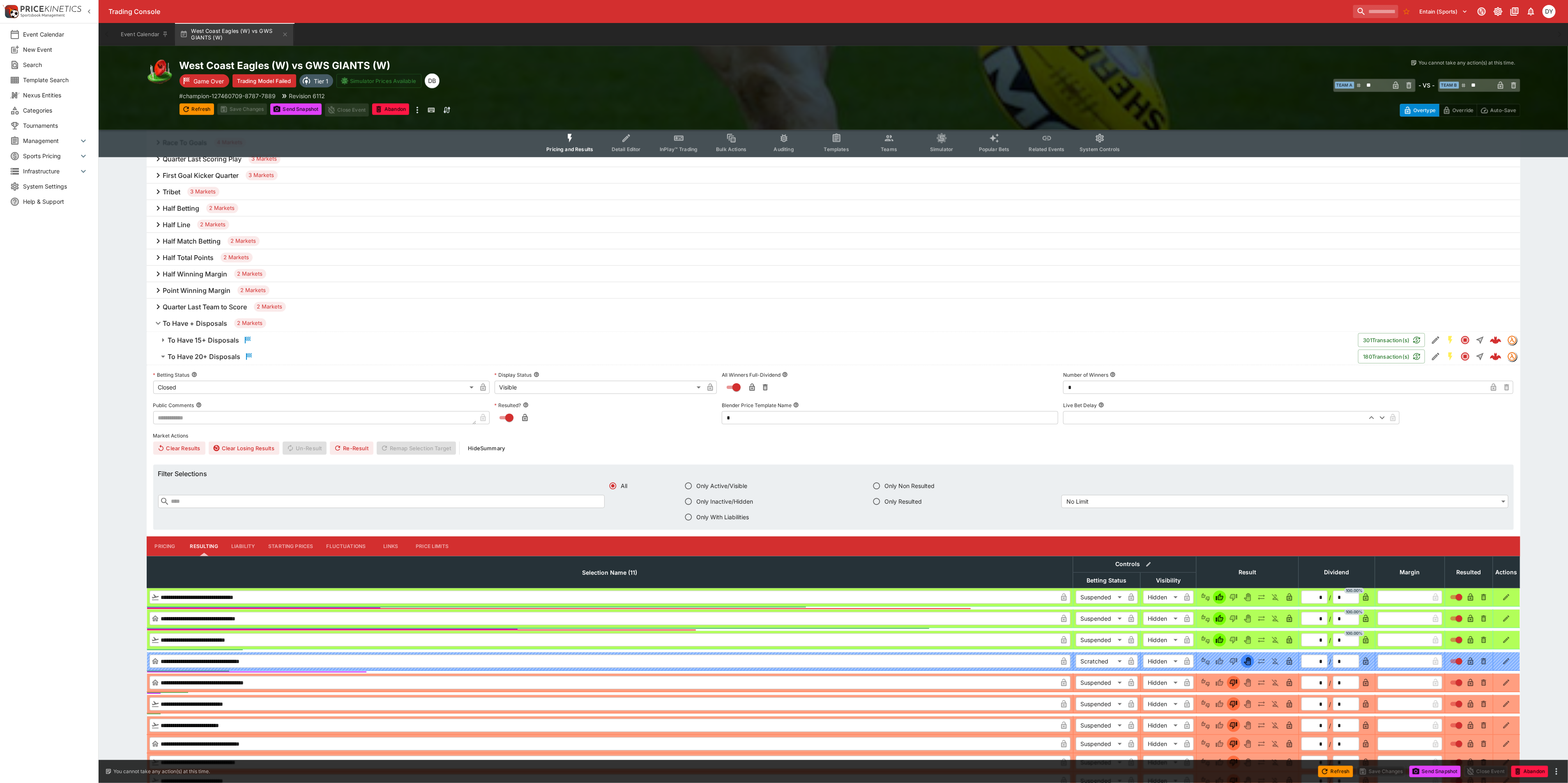
click at [201, 338] on h6 "To Have 15+ Disposals" at bounding box center [203, 340] width 71 height 9
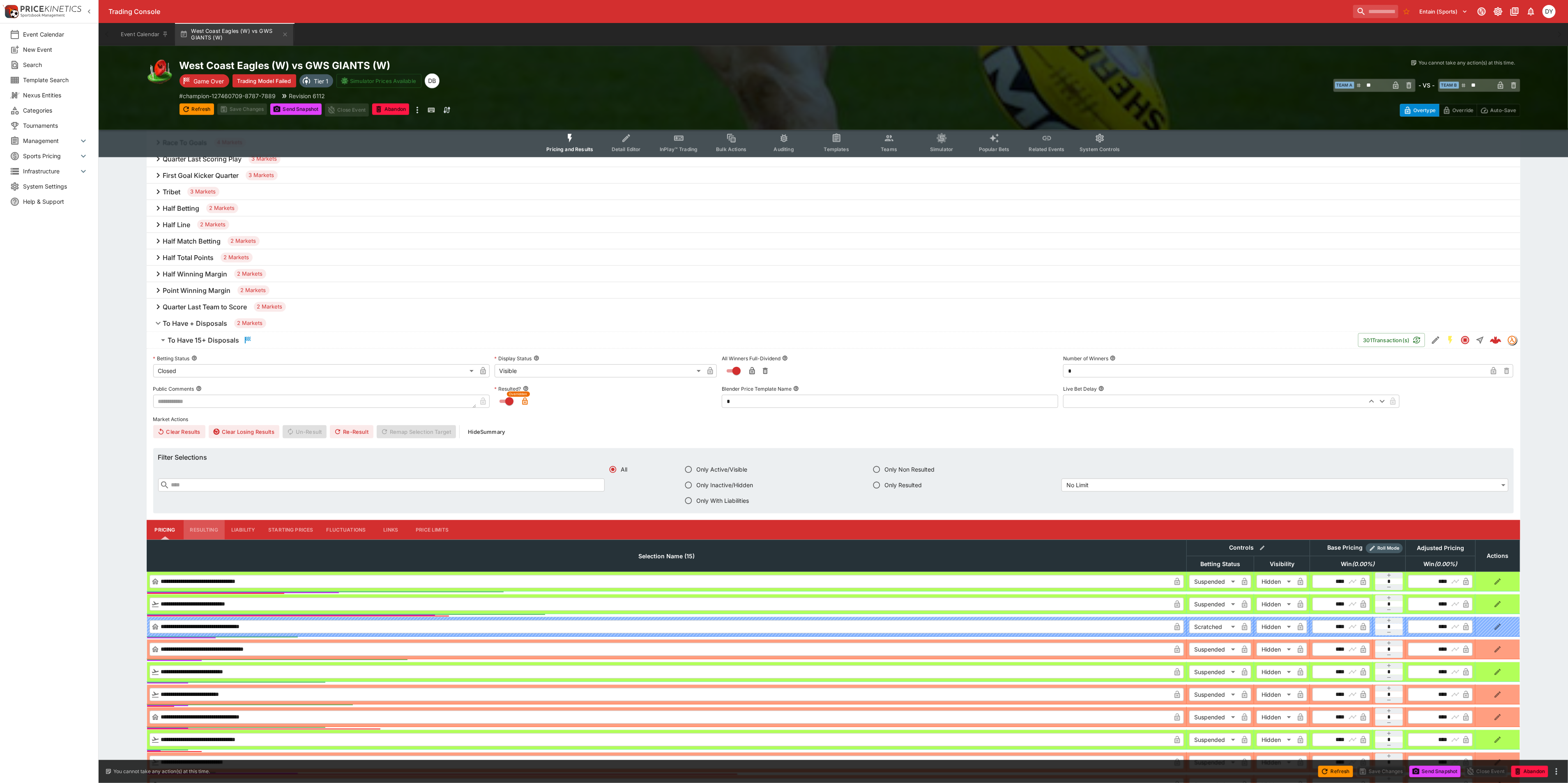
click at [212, 529] on button "Resulting" at bounding box center [204, 530] width 41 height 19
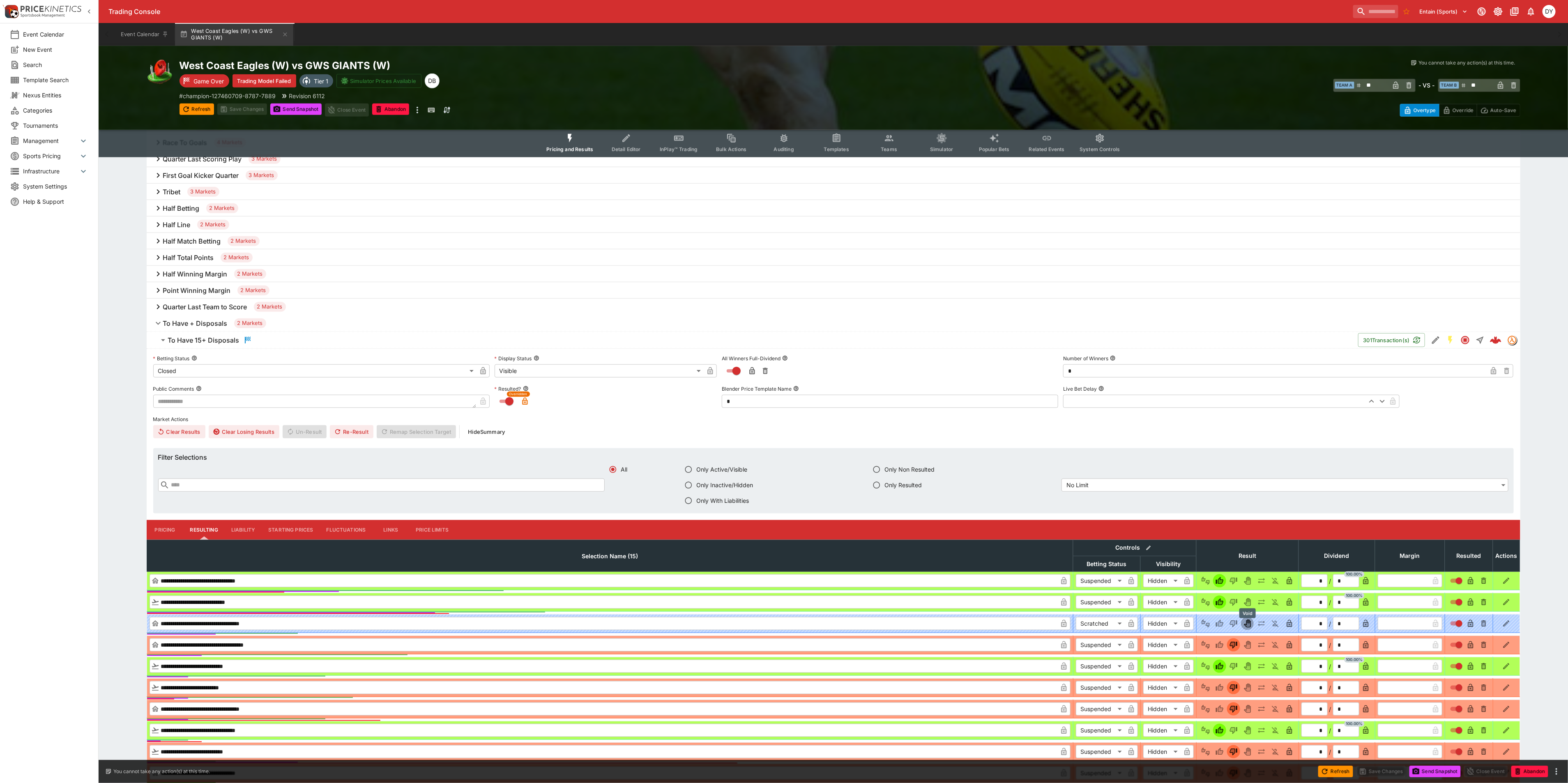
click at [1247, 626] on icon "Void" at bounding box center [1247, 623] width 6 height 7
type input "*********"
click at [354, 431] on button "Re-Result" at bounding box center [351, 431] width 43 height 13
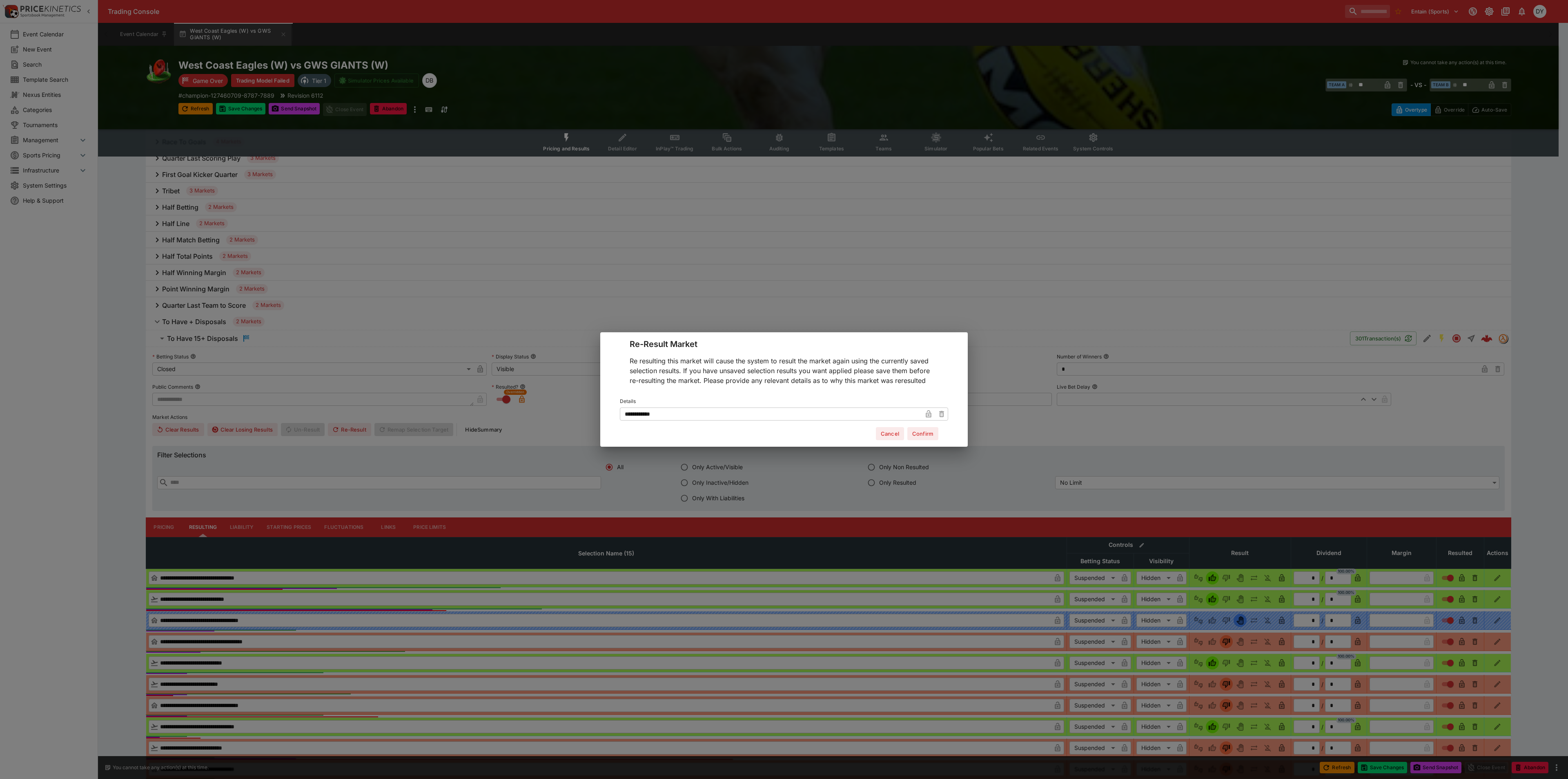
click at [534, 433] on div "**********" at bounding box center [784, 389] width 1568 height 779
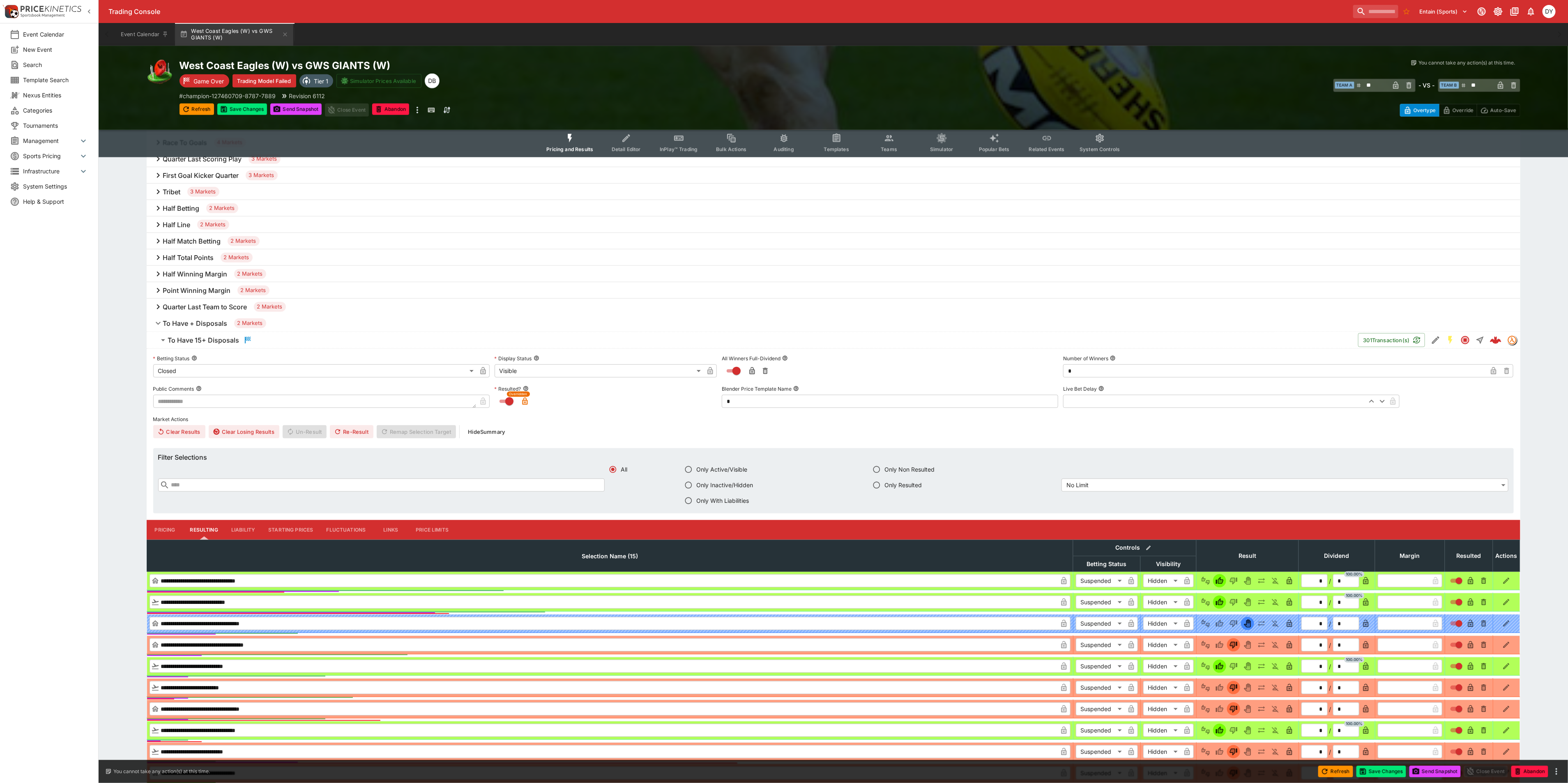
click at [205, 338] on h6 "To Have 15+ Disposals" at bounding box center [203, 340] width 71 height 9
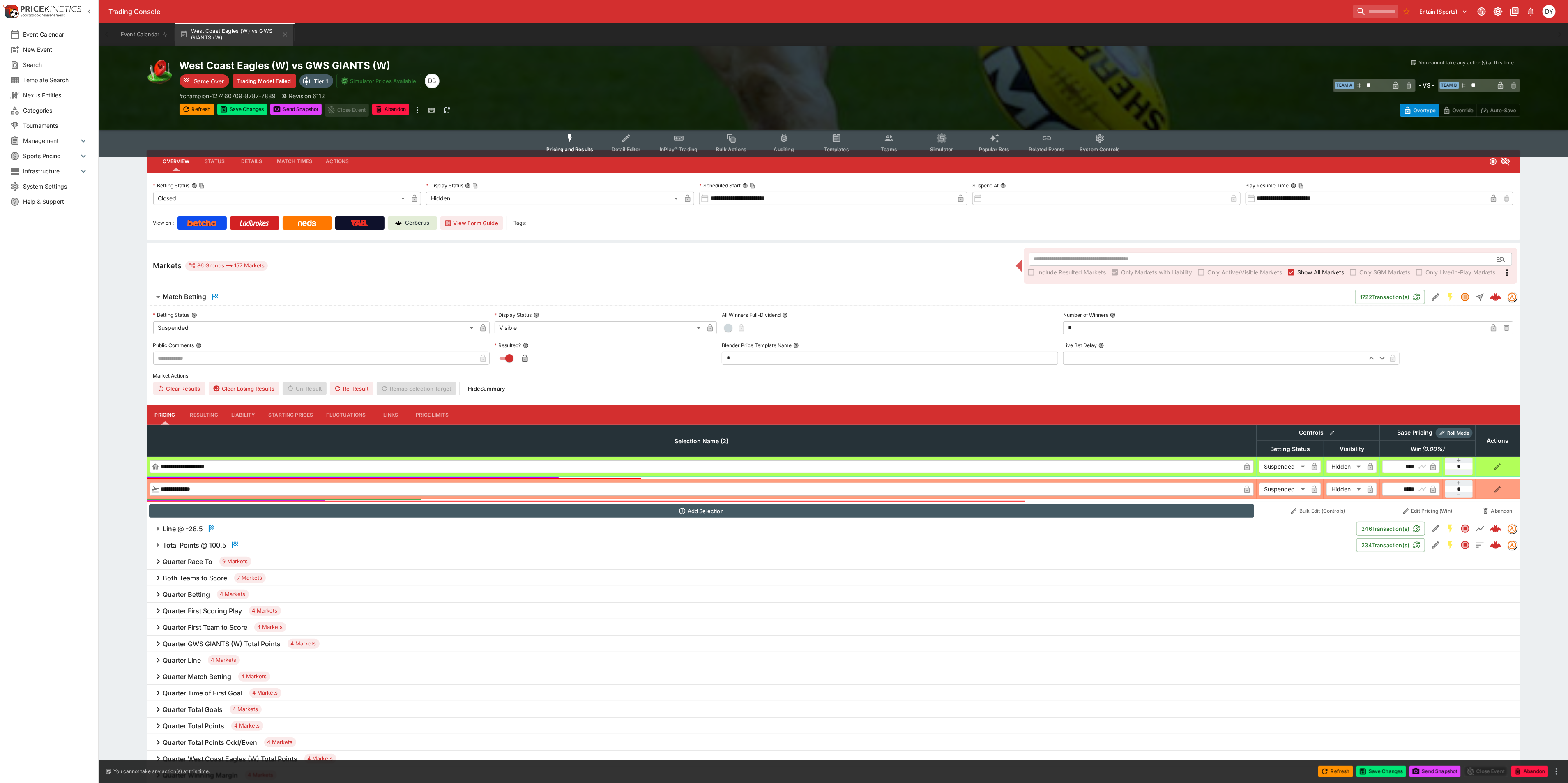
scroll to position [0, 0]
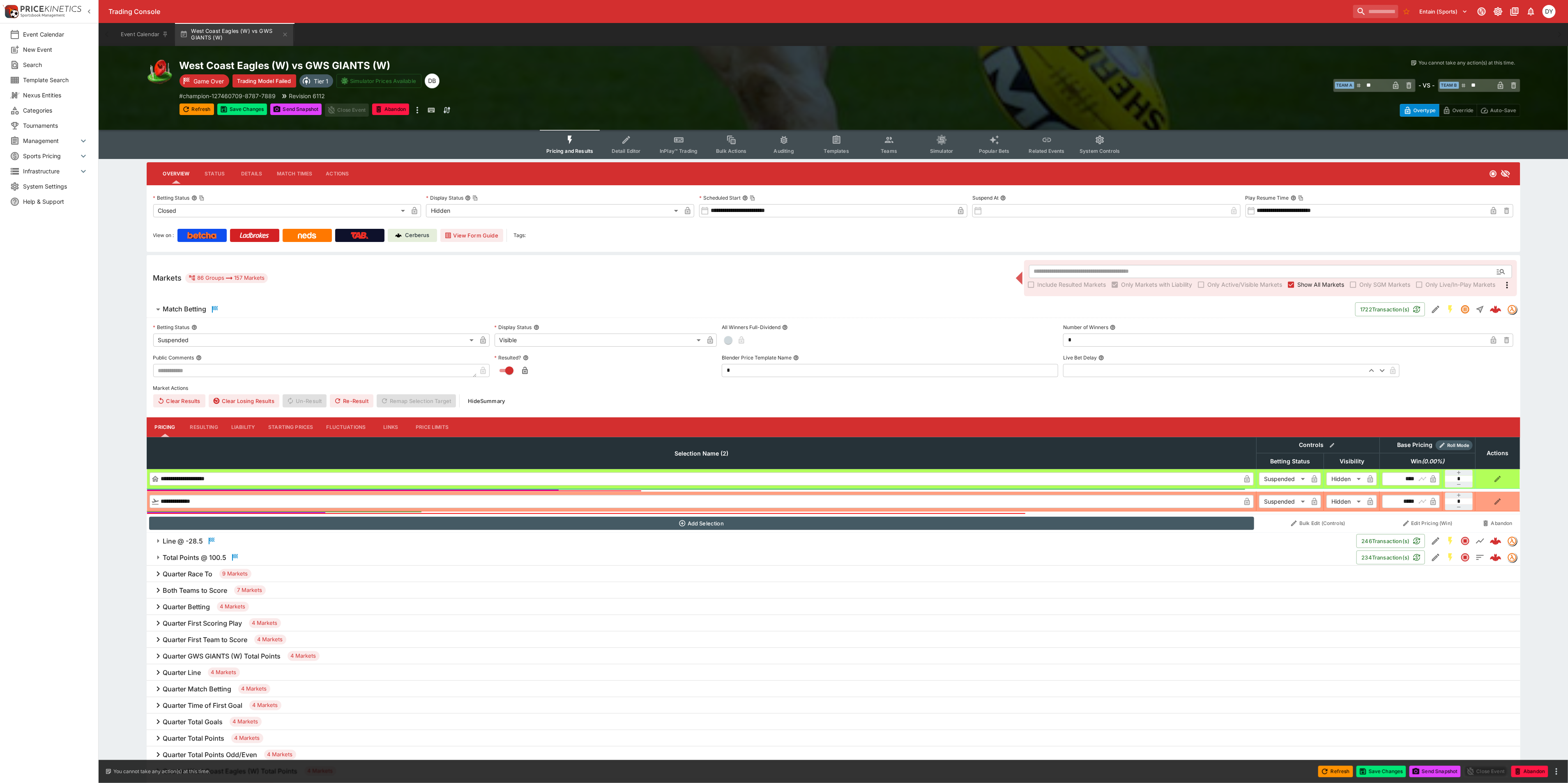
click at [405, 235] on div "Cerberus" at bounding box center [411, 235] width 34 height 9
